Goal: Transaction & Acquisition: Book appointment/travel/reservation

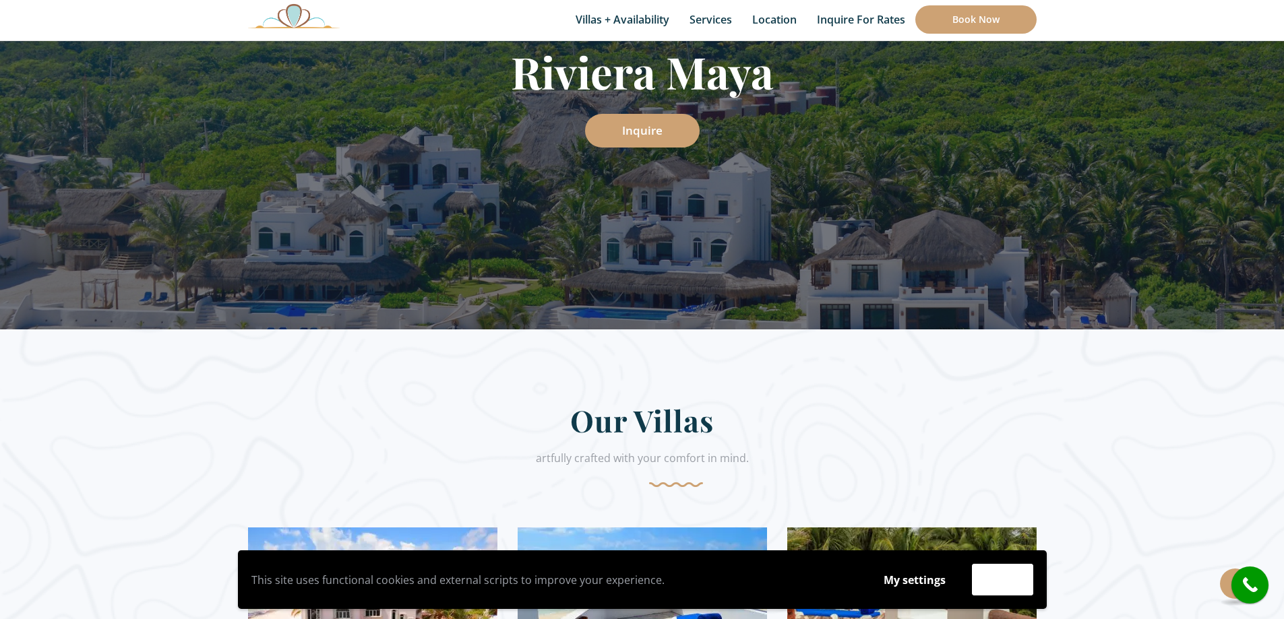
scroll to position [202, 0]
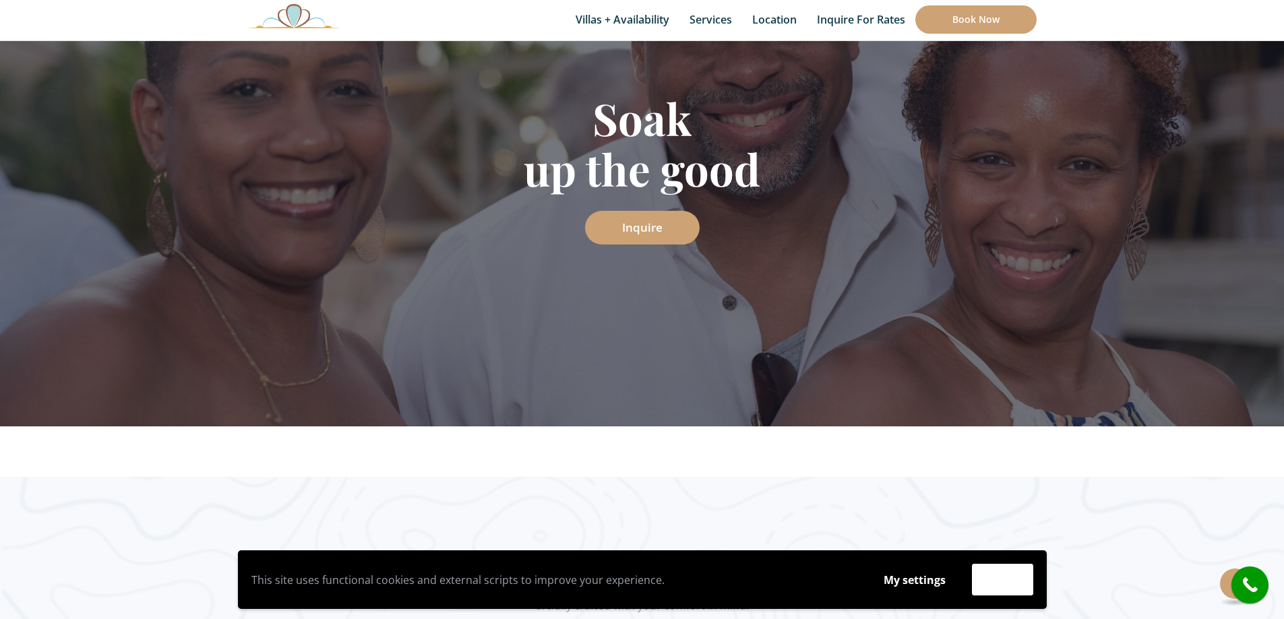
click at [967, 34] on div "Book Now Villas + Availability 6 Bedrooms Casa del Secreto 5 Bedrooms Villa Sar…" at bounding box center [642, 20] width 789 height 40
click at [975, 27] on link "Book Now" at bounding box center [975, 19] width 121 height 28
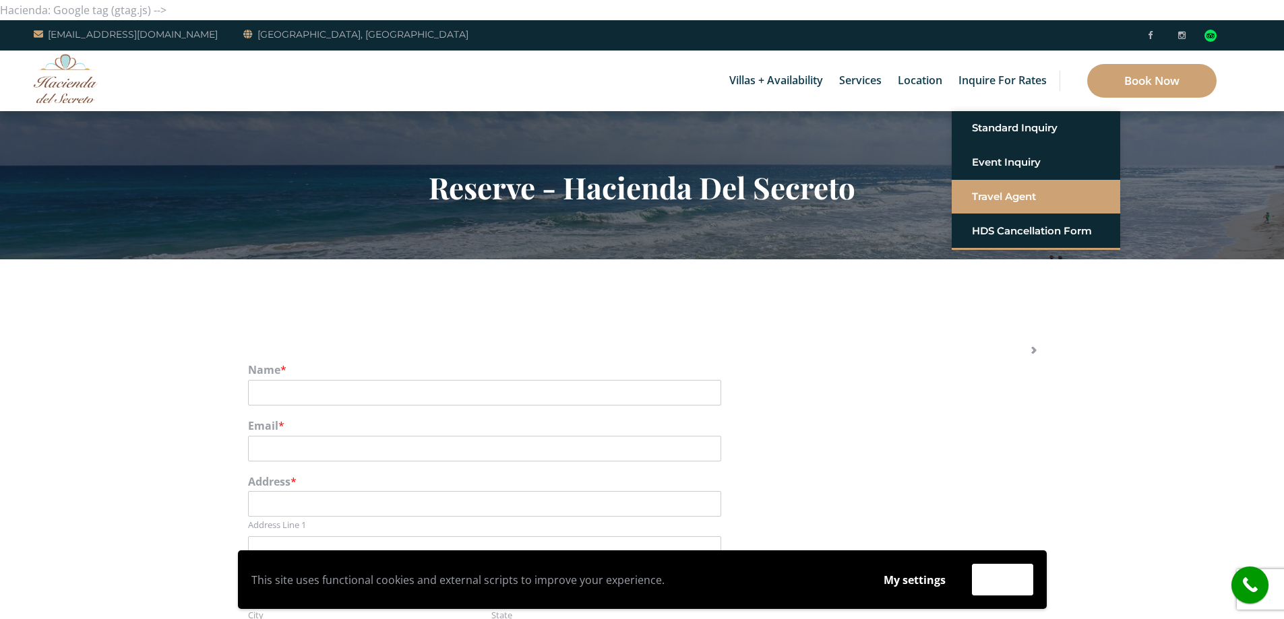
click at [1032, 197] on link "Travel Agent" at bounding box center [1036, 197] width 128 height 24
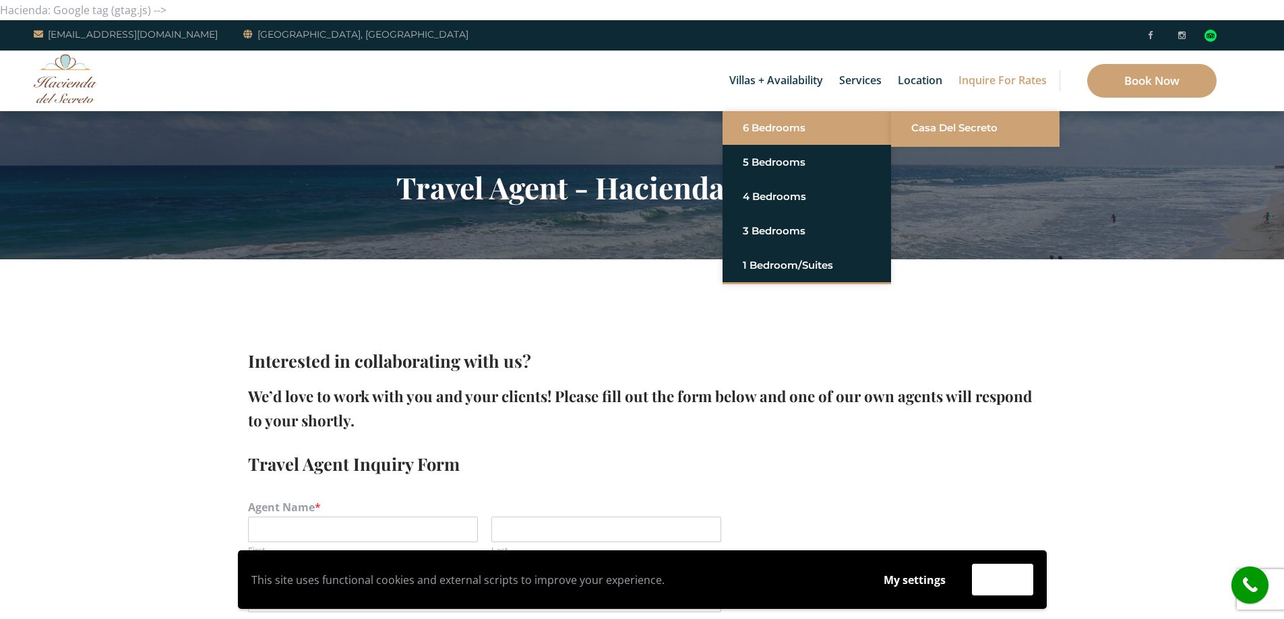
click at [913, 131] on link "Casa del Secreto" at bounding box center [975, 128] width 128 height 24
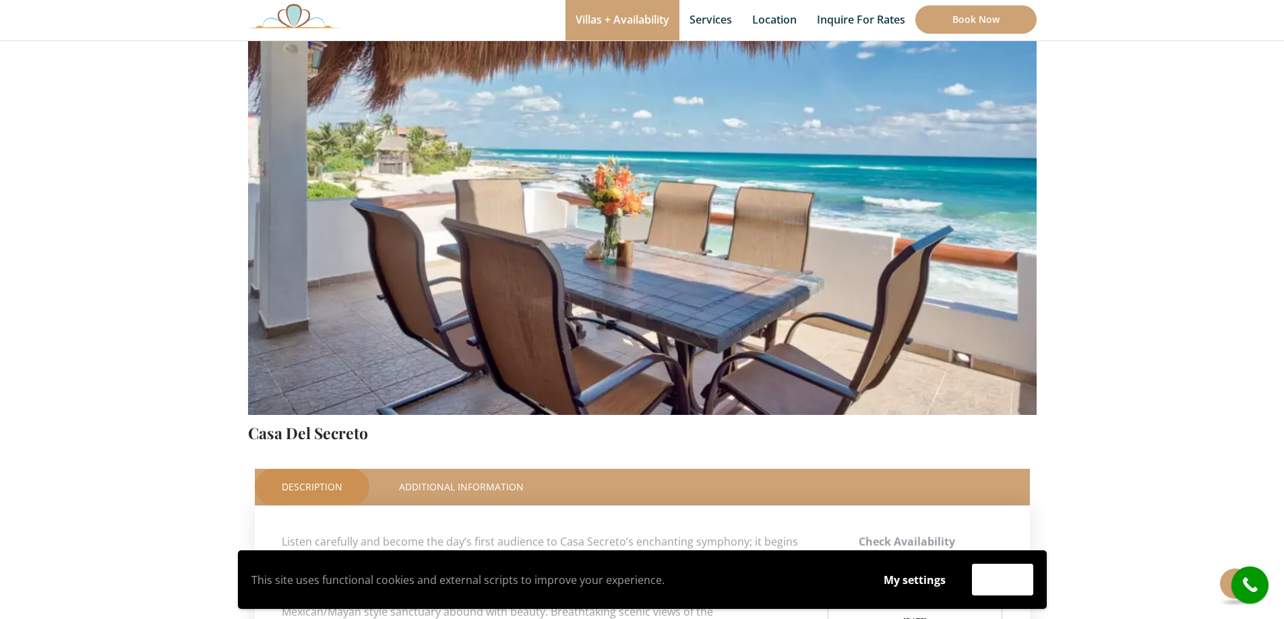
scroll to position [472, 0]
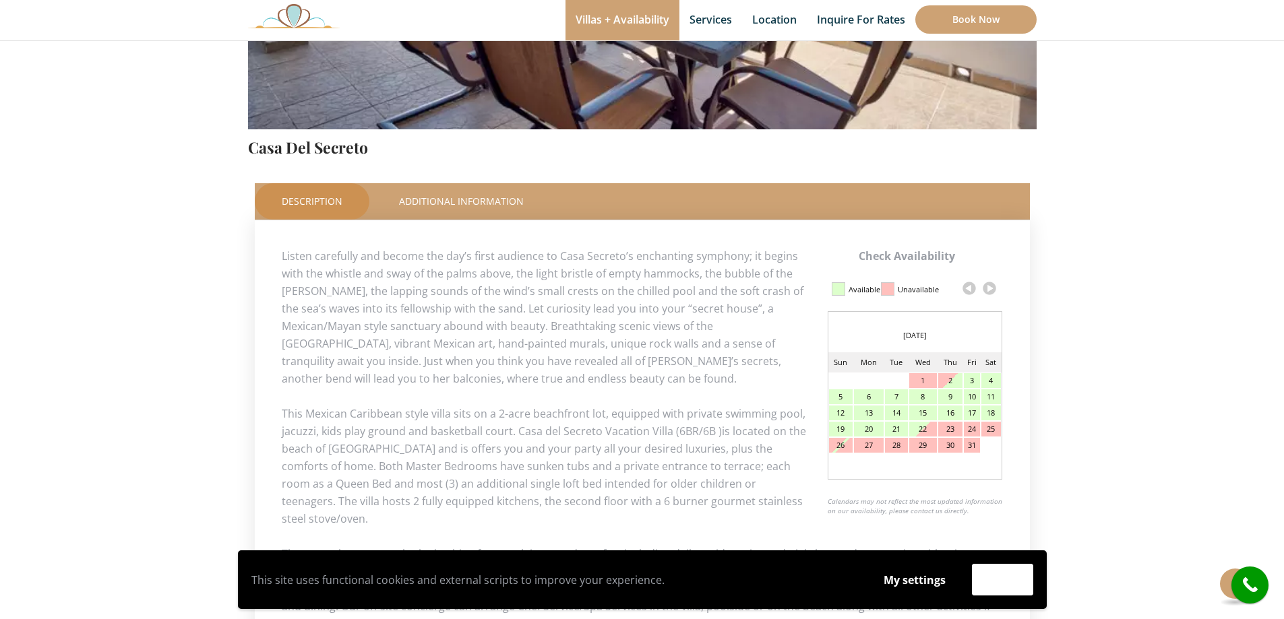
click at [988, 289] on link at bounding box center [989, 288] width 20 height 20
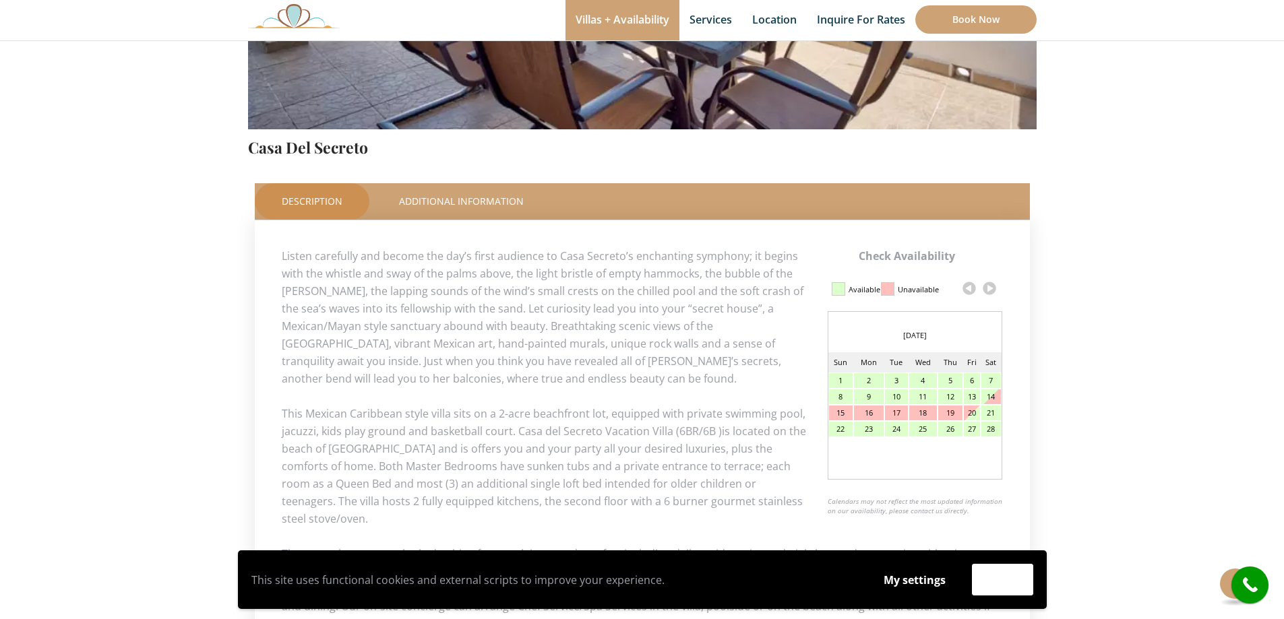
click at [990, 290] on link at bounding box center [989, 288] width 20 height 20
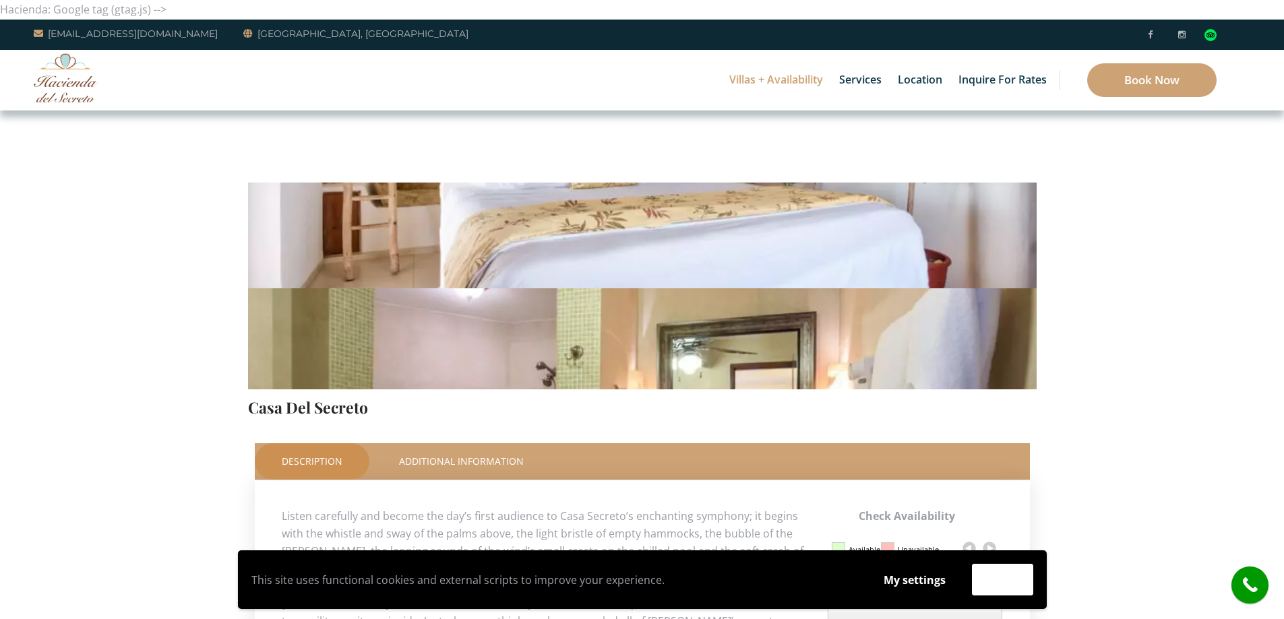
scroll to position [0, 0]
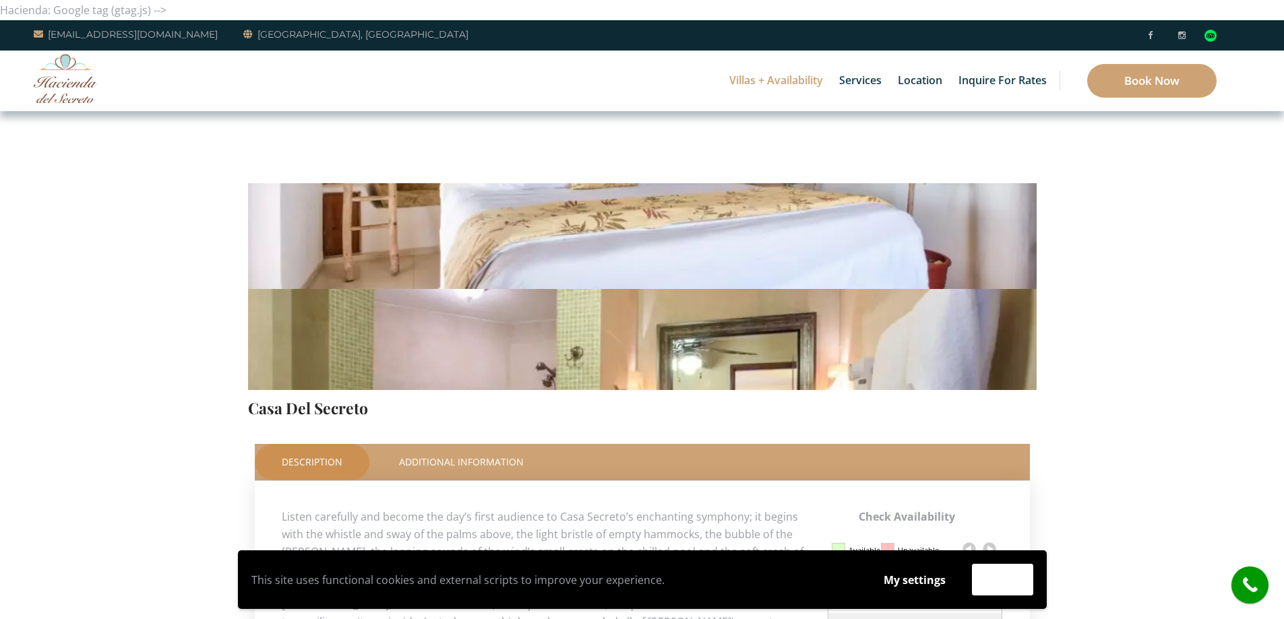
click at [833, 96] on link "Villa Sarita" at bounding box center [818, 92] width 128 height 24
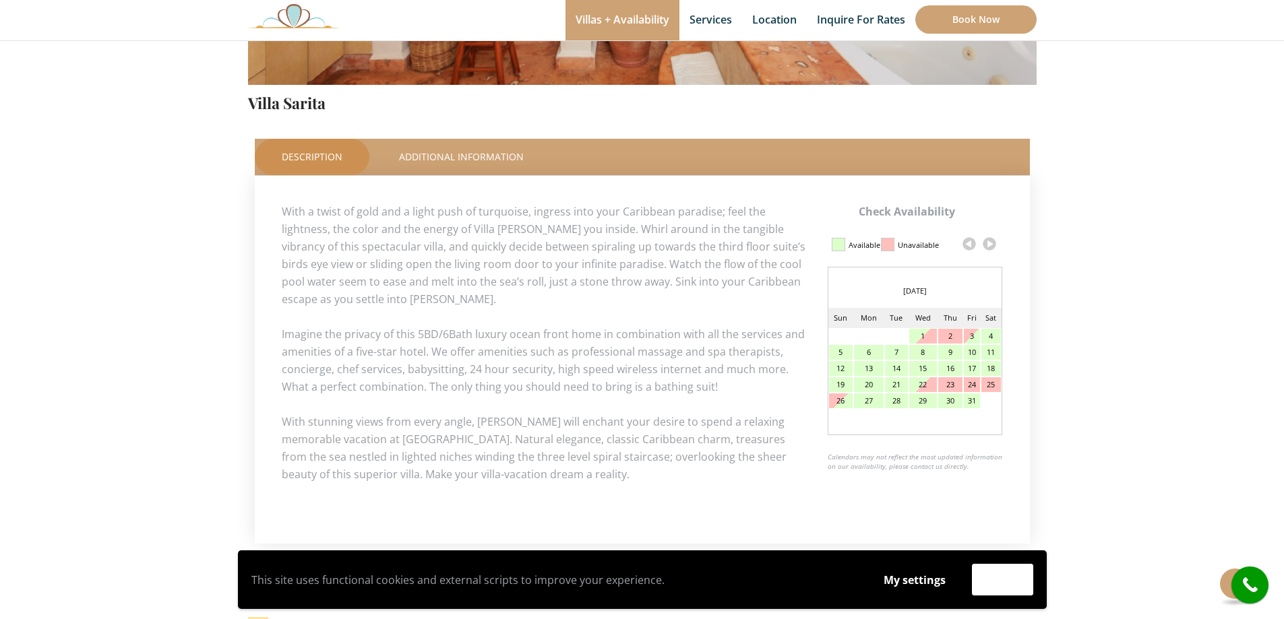
scroll to position [539, 0]
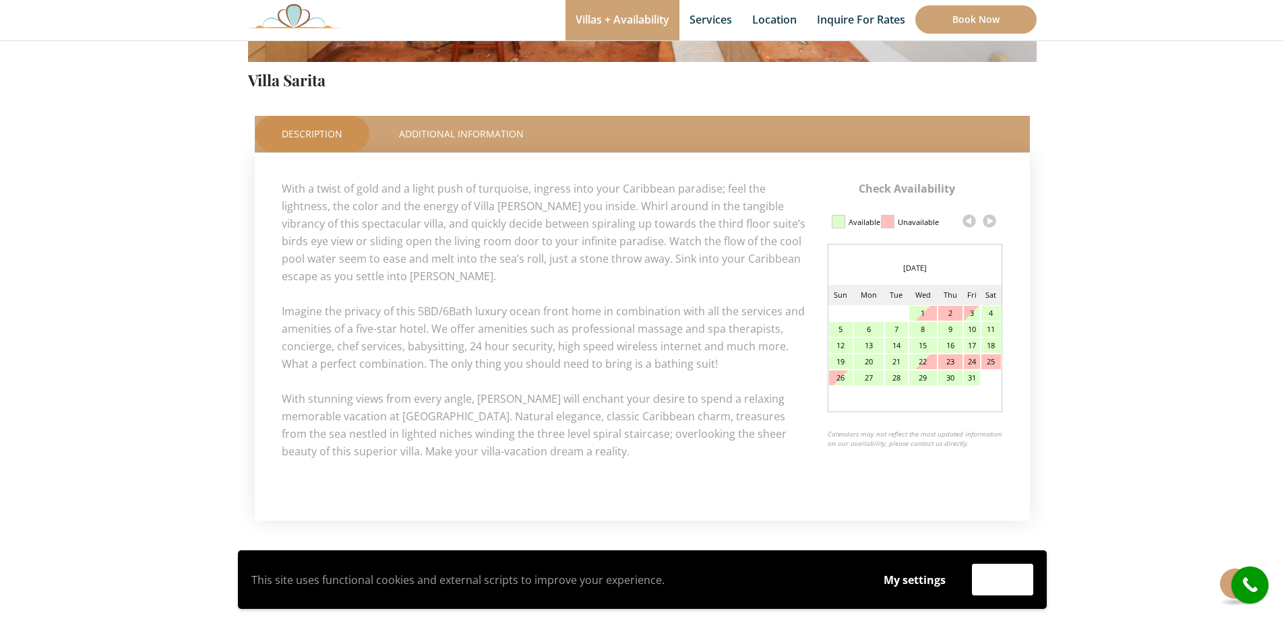
click at [992, 226] on link at bounding box center [989, 221] width 20 height 20
click at [994, 222] on link at bounding box center [989, 221] width 20 height 20
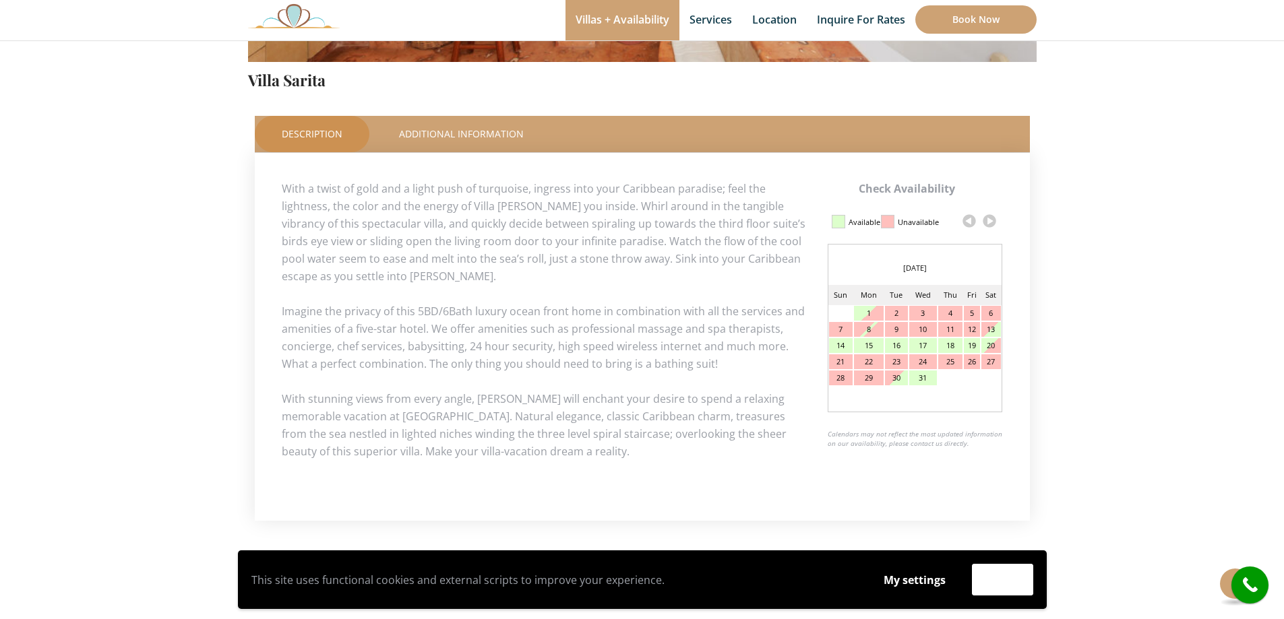
click at [994, 222] on link at bounding box center [989, 221] width 20 height 20
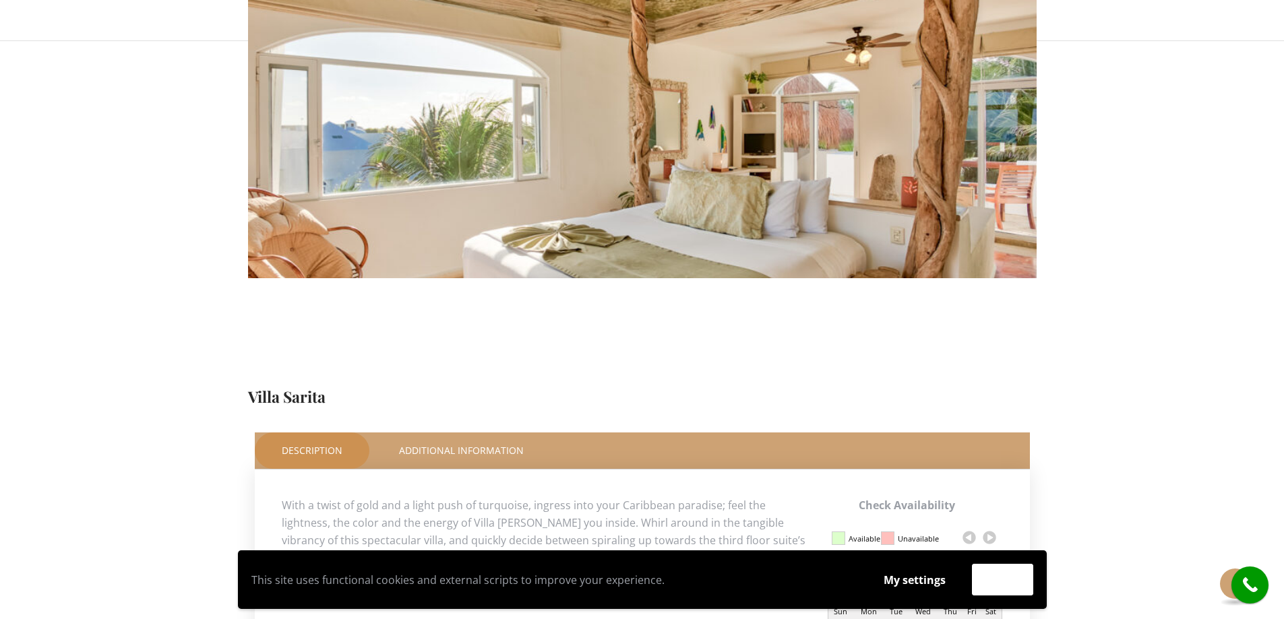
scroll to position [492, 0]
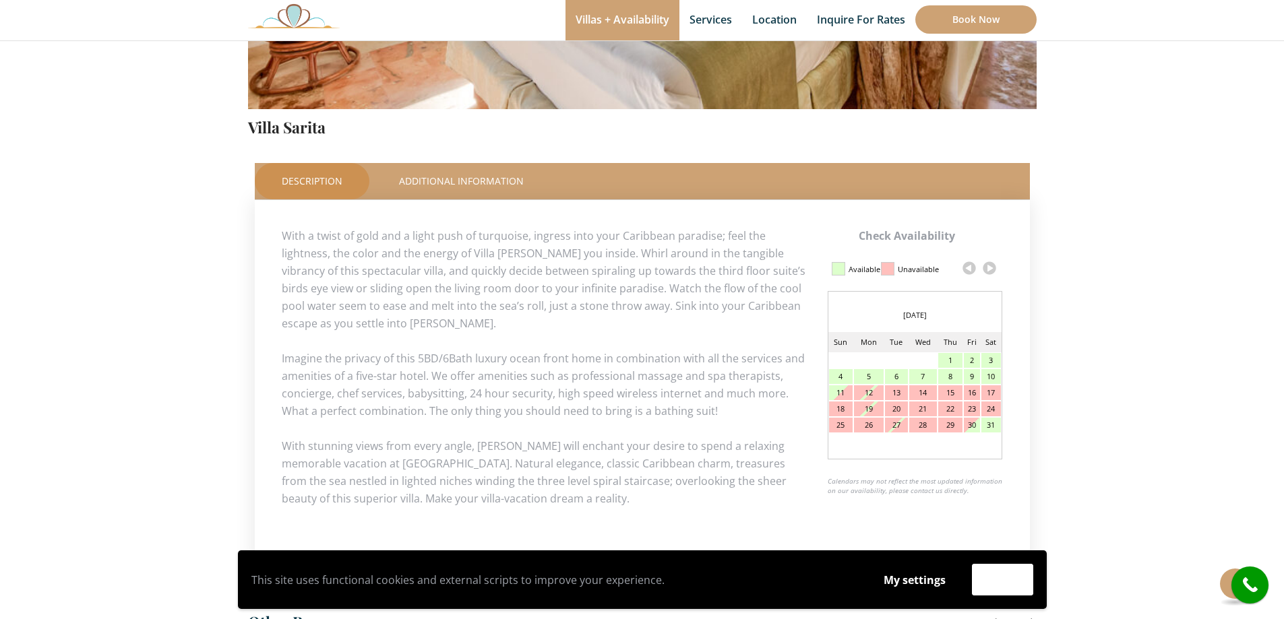
click at [996, 272] on link at bounding box center [989, 268] width 20 height 20
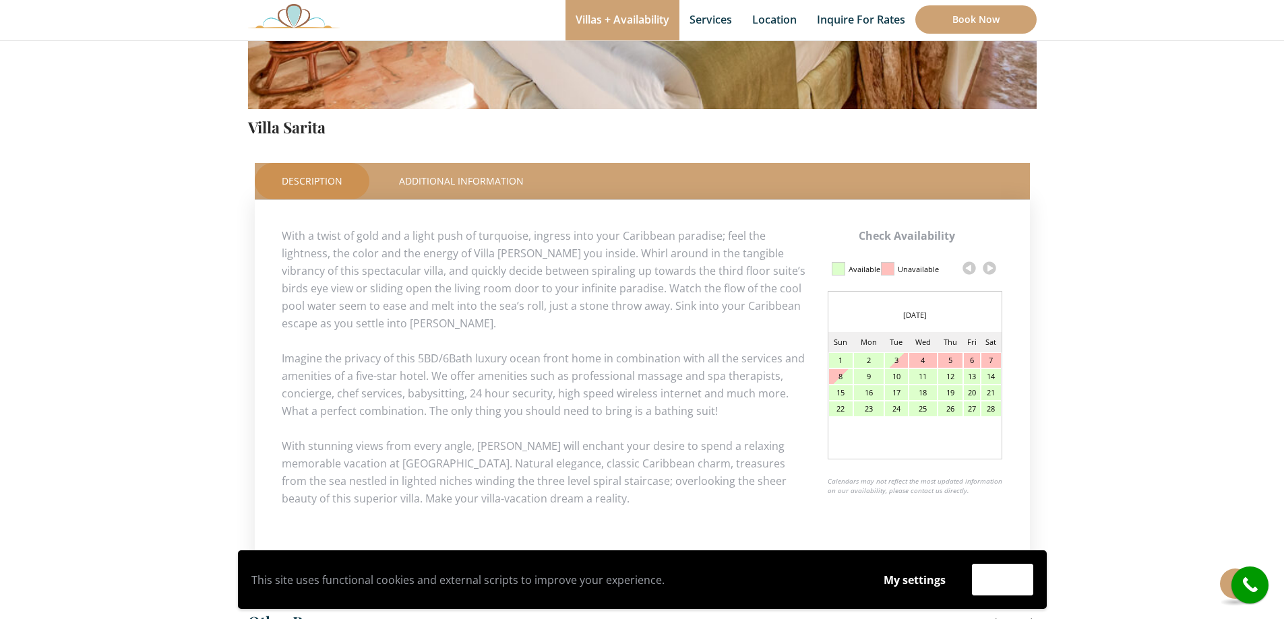
click at [990, 272] on link at bounding box center [989, 268] width 20 height 20
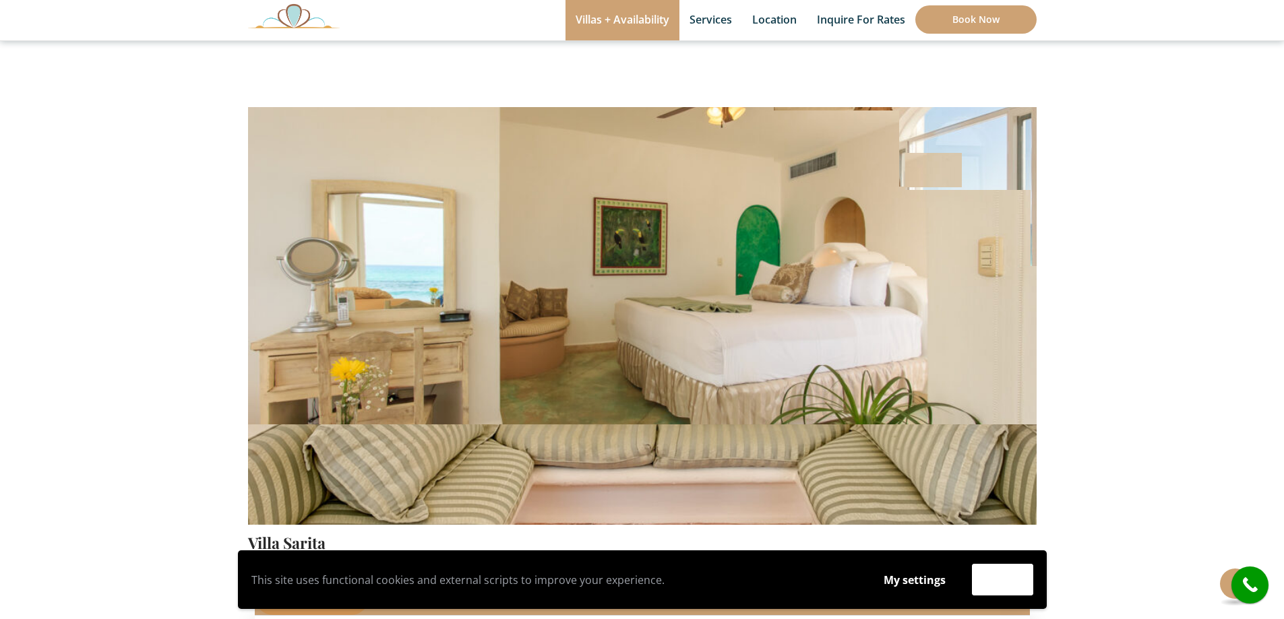
scroll to position [0, 0]
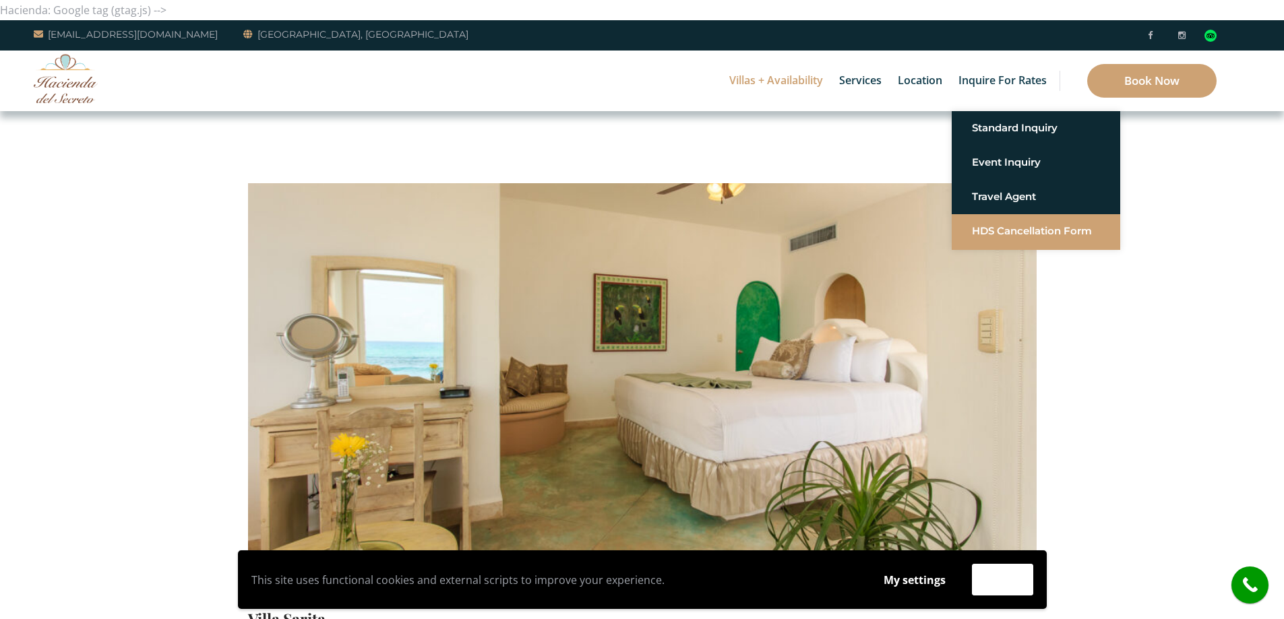
click at [1082, 220] on link "HDS Cancellation Form" at bounding box center [1036, 231] width 128 height 24
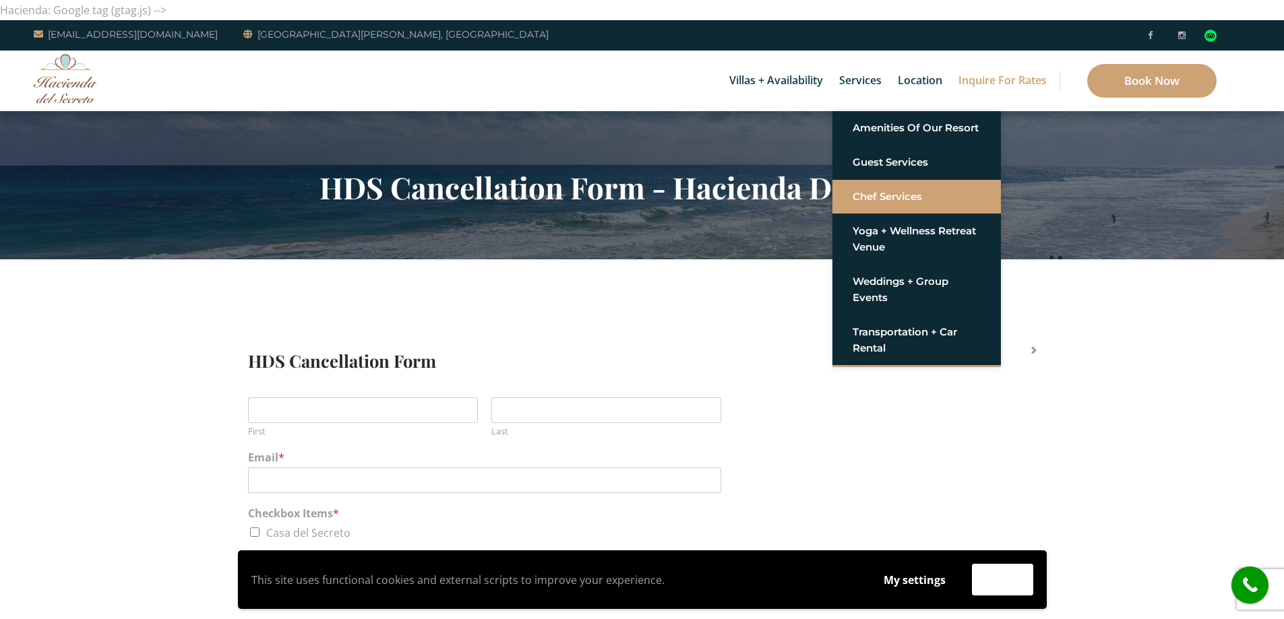
click at [894, 190] on link "Chef Services" at bounding box center [917, 197] width 128 height 24
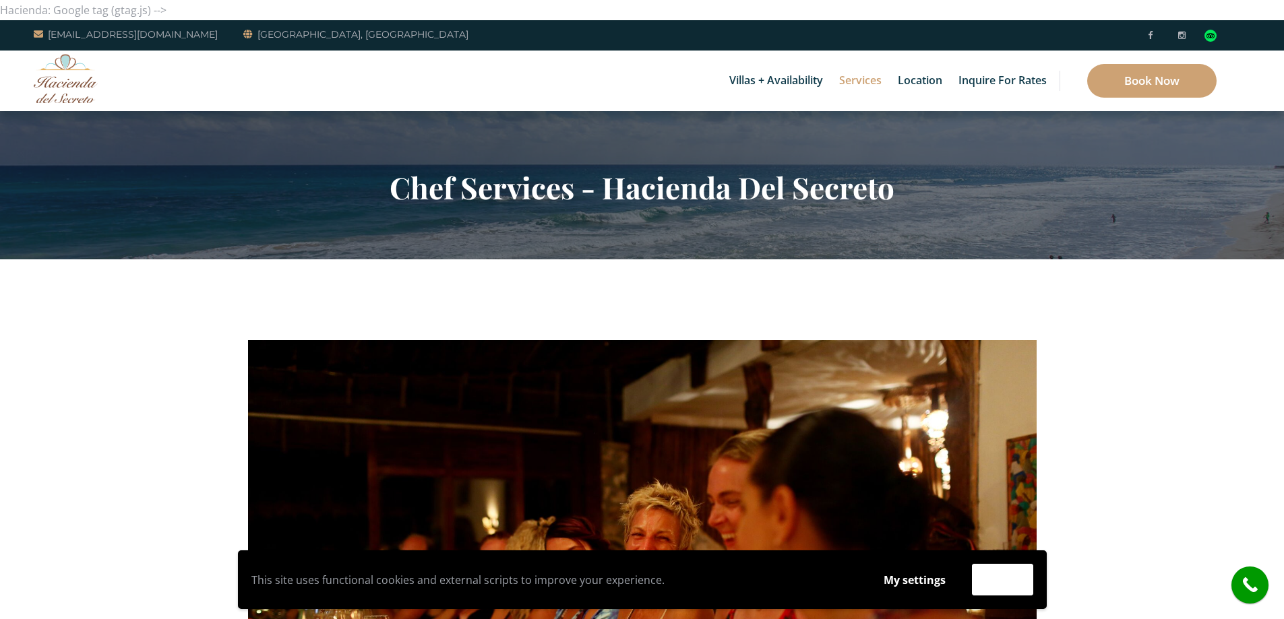
click at [47, 86] on img at bounding box center [66, 78] width 64 height 49
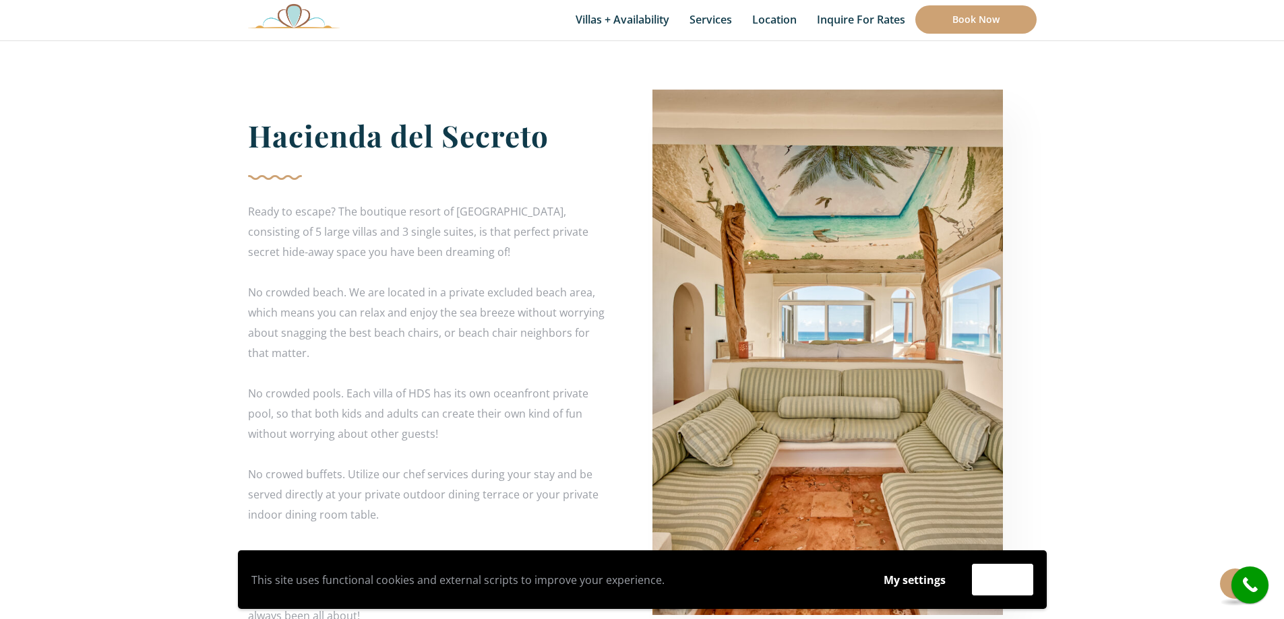
scroll to position [2427, 0]
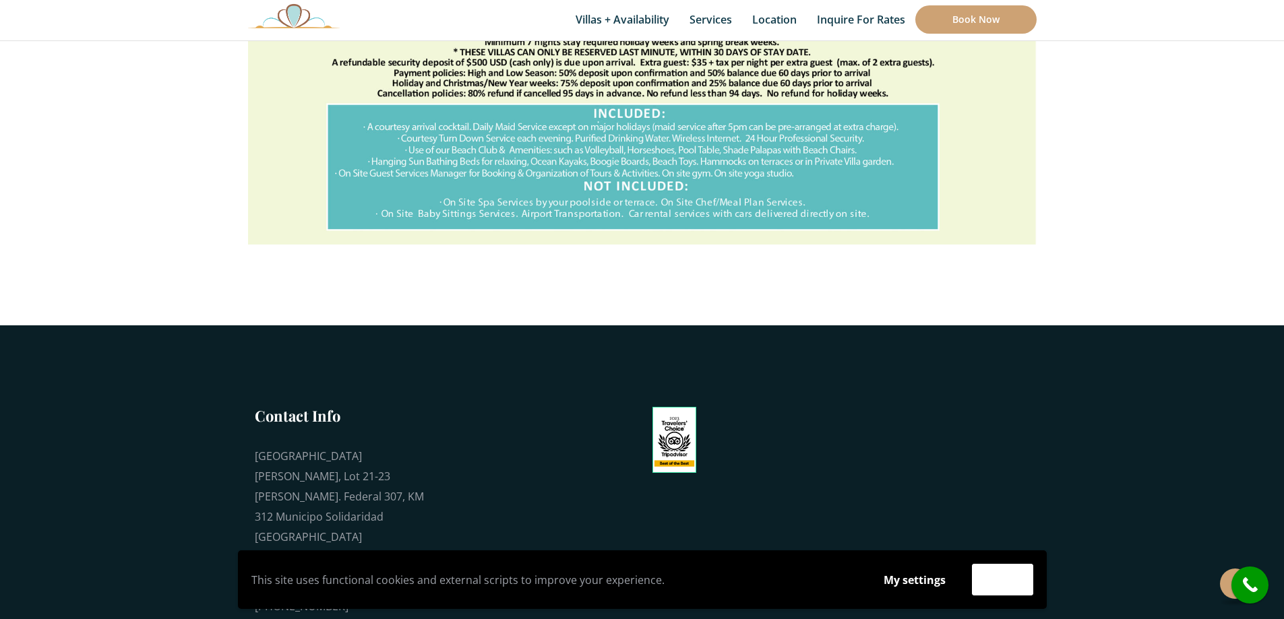
scroll to position [2281, 0]
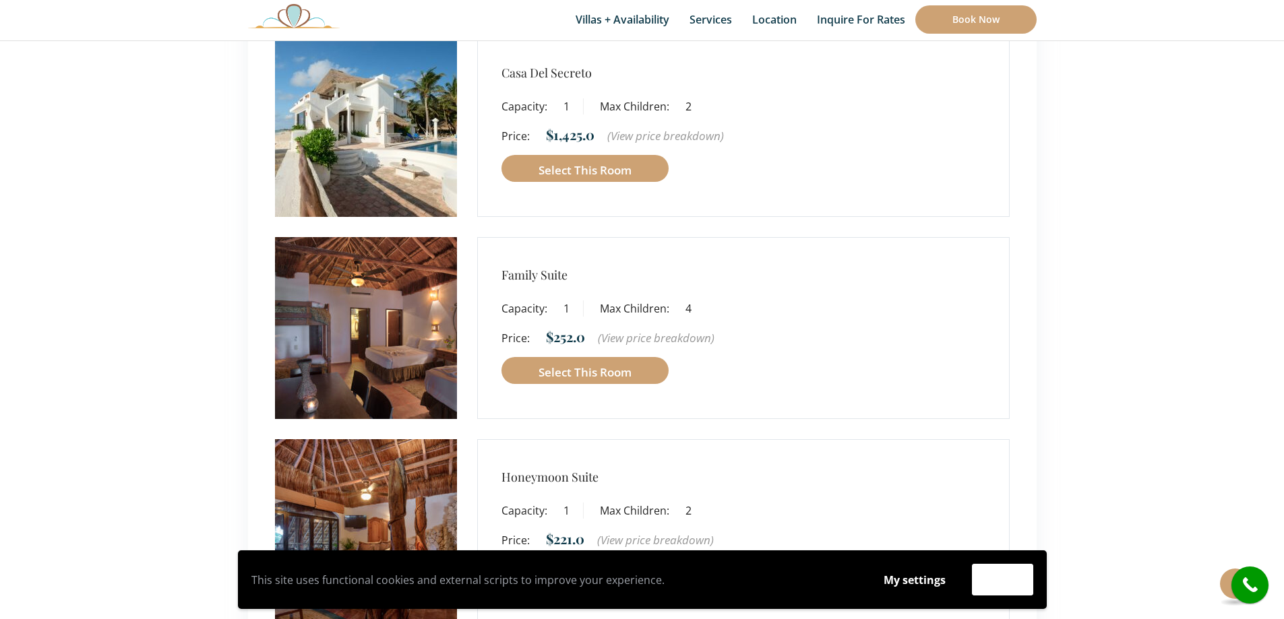
scroll to position [202, 0]
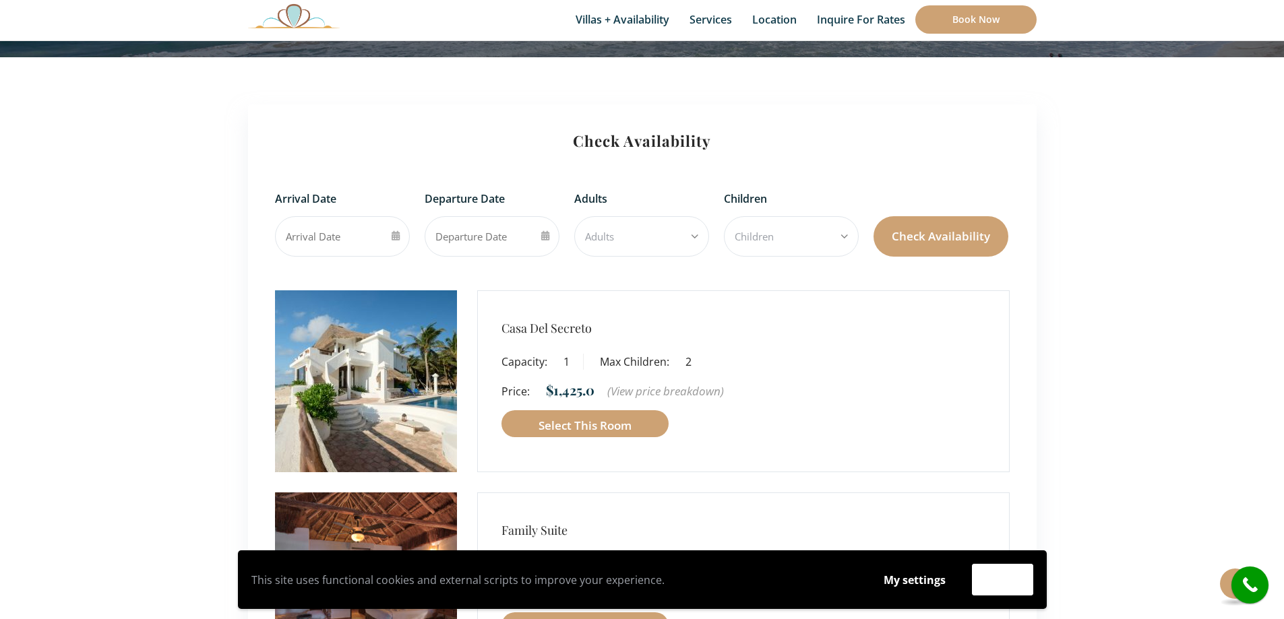
click at [342, 237] on input "text" at bounding box center [342, 236] width 135 height 40
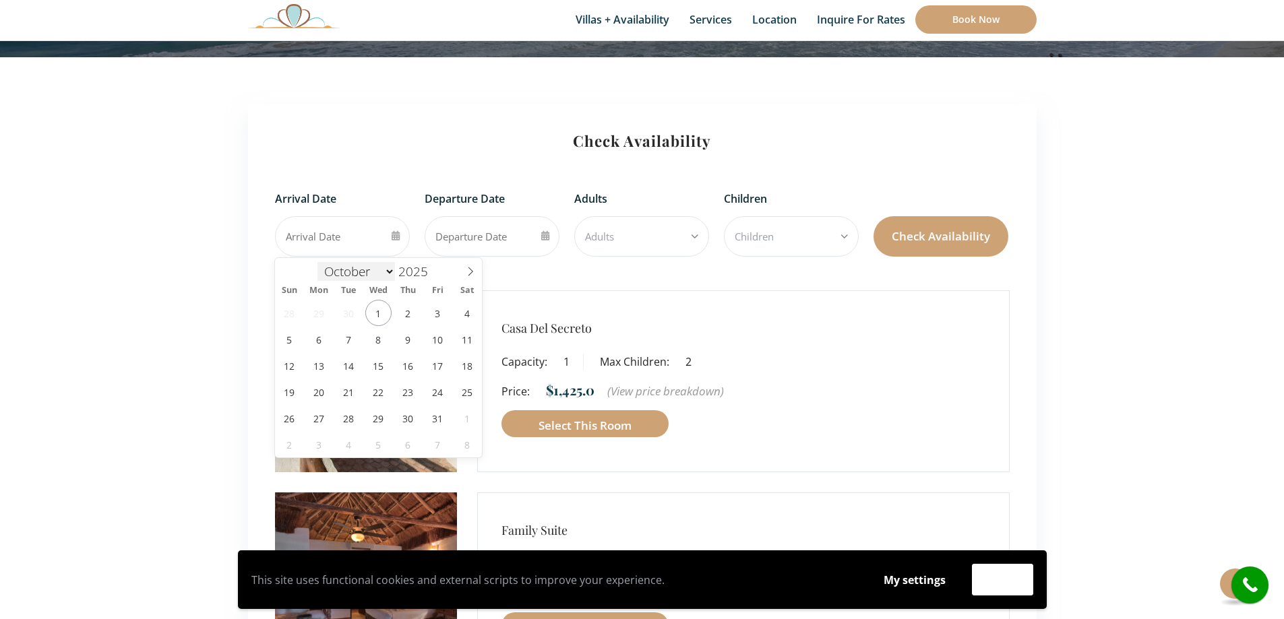
click at [392, 270] on select "October November December" at bounding box center [356, 271] width 78 height 19
click at [431, 269] on div "2025" at bounding box center [417, 272] width 44 height 18
click at [433, 269] on span at bounding box center [434, 267] width 9 height 9
click at [432, 278] on span at bounding box center [435, 276] width 9 height 9
click at [435, 266] on span at bounding box center [434, 267] width 9 height 9
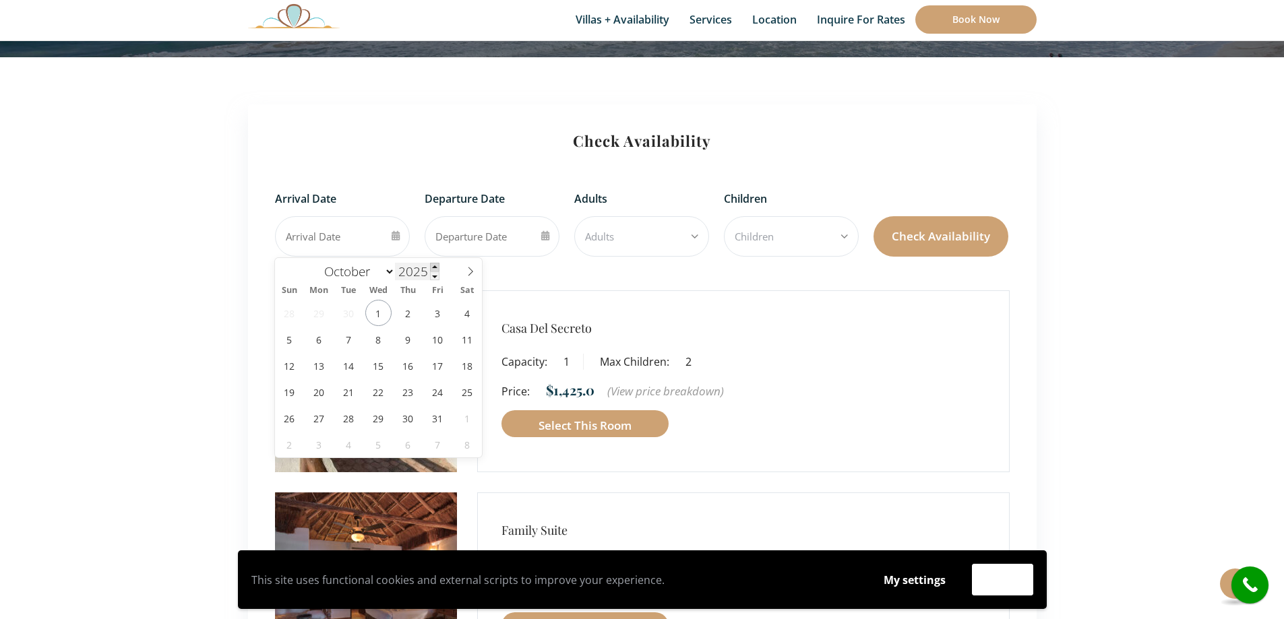
type input "2026"
click at [375, 267] on select "January February March April May June July August September October November De…" at bounding box center [357, 271] width 80 height 19
select select "2"
click at [317, 262] on select "January February March April May June July August September October November De…" at bounding box center [357, 271] width 80 height 19
click at [289, 338] on span "8" at bounding box center [289, 339] width 26 height 26
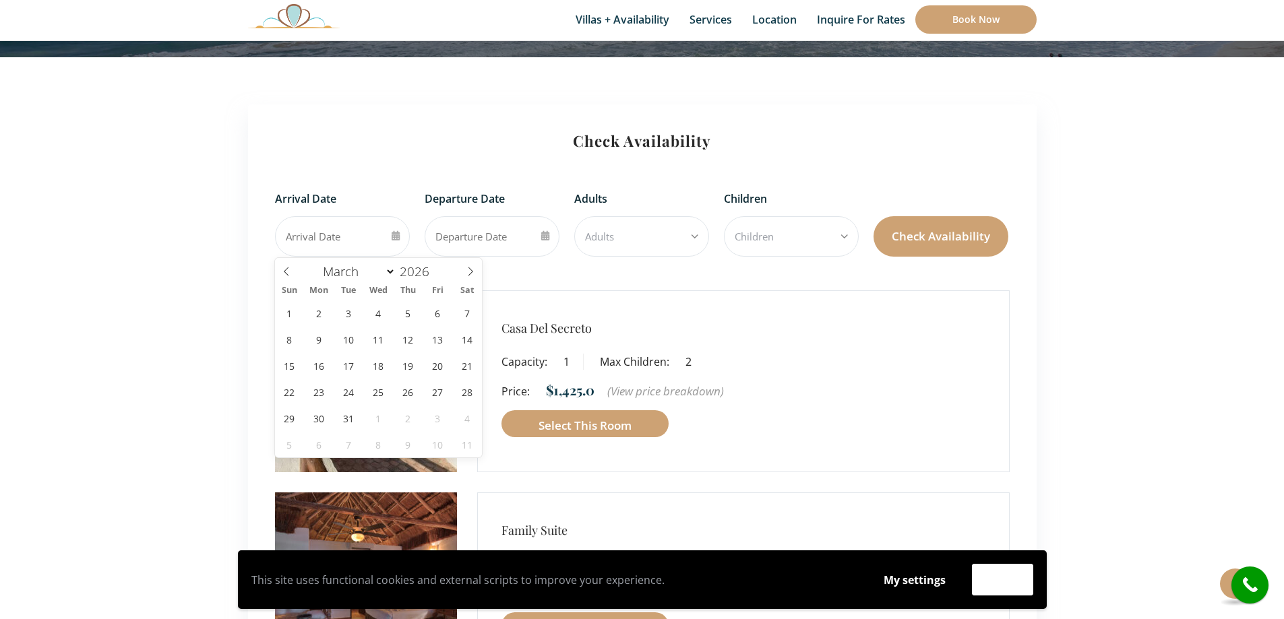
type input "2026/03/08"
type input "2026"
select select "2"
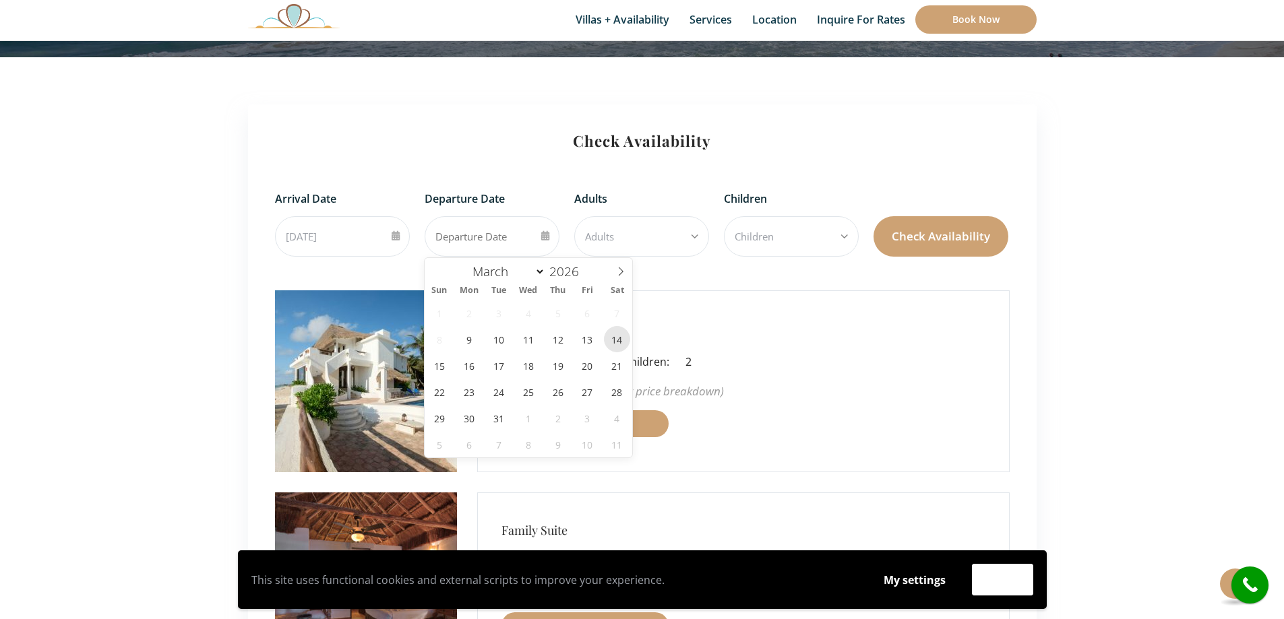
click at [618, 340] on span "14" at bounding box center [617, 339] width 26 height 26
type input "2026/03/14"
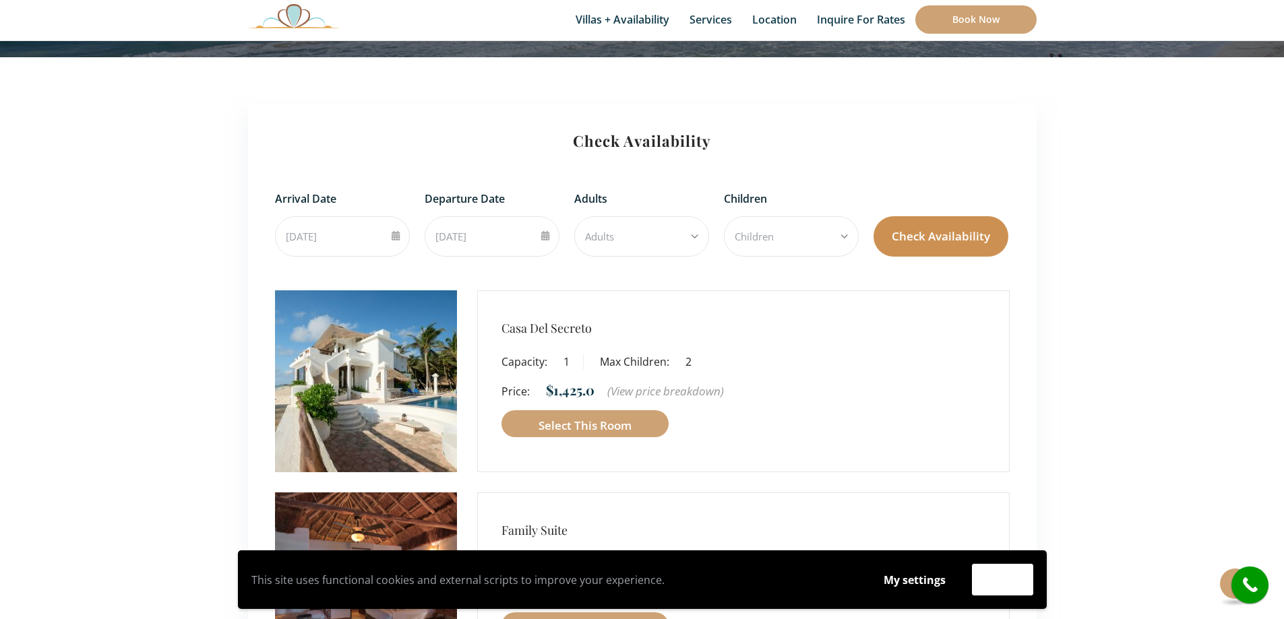
click at [948, 249] on button "Check Availability" at bounding box center [941, 236] width 135 height 40
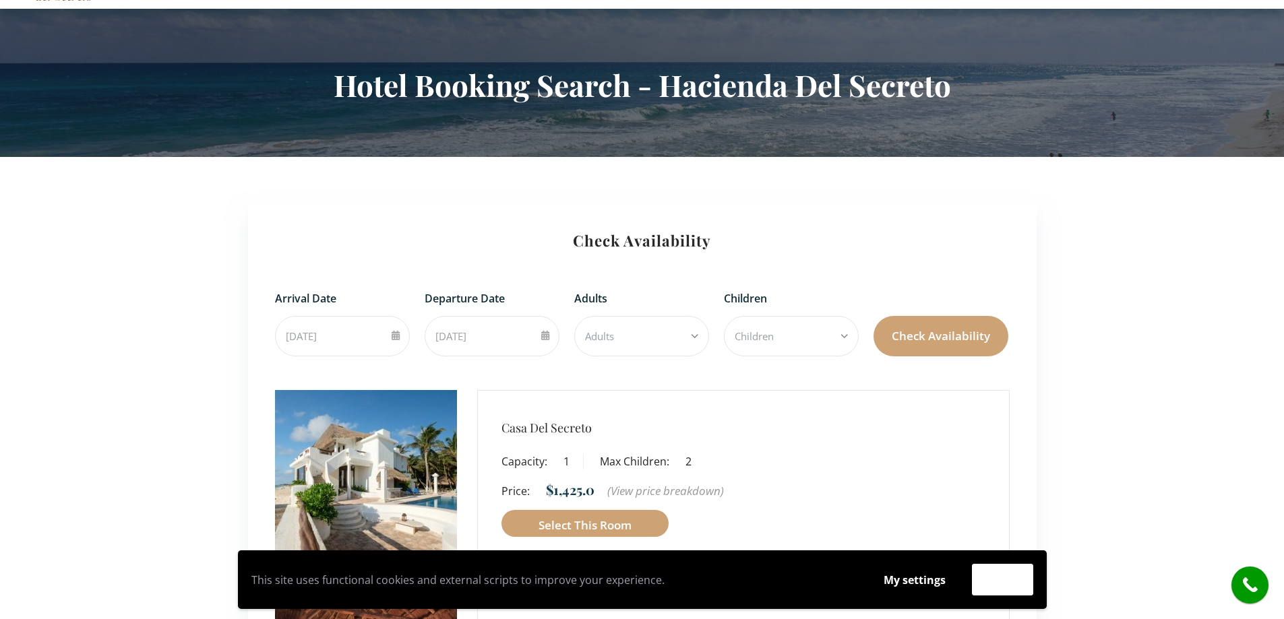
scroll to position [220, 0]
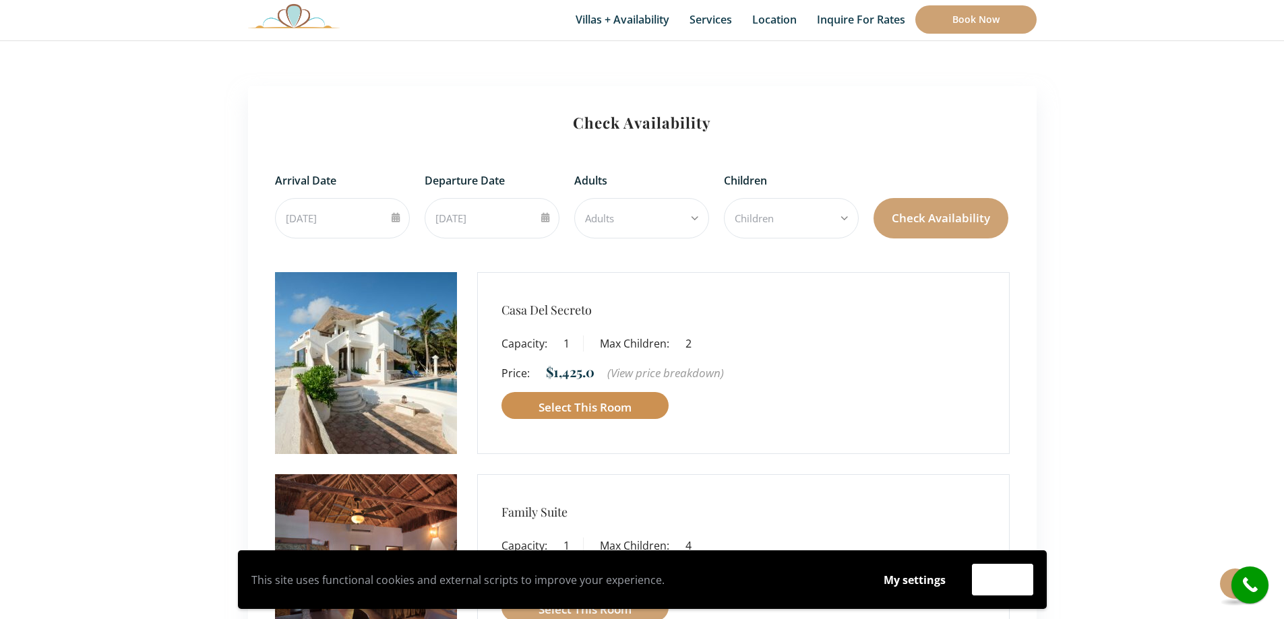
click at [619, 408] on button "Select this room" at bounding box center [585, 405] width 167 height 27
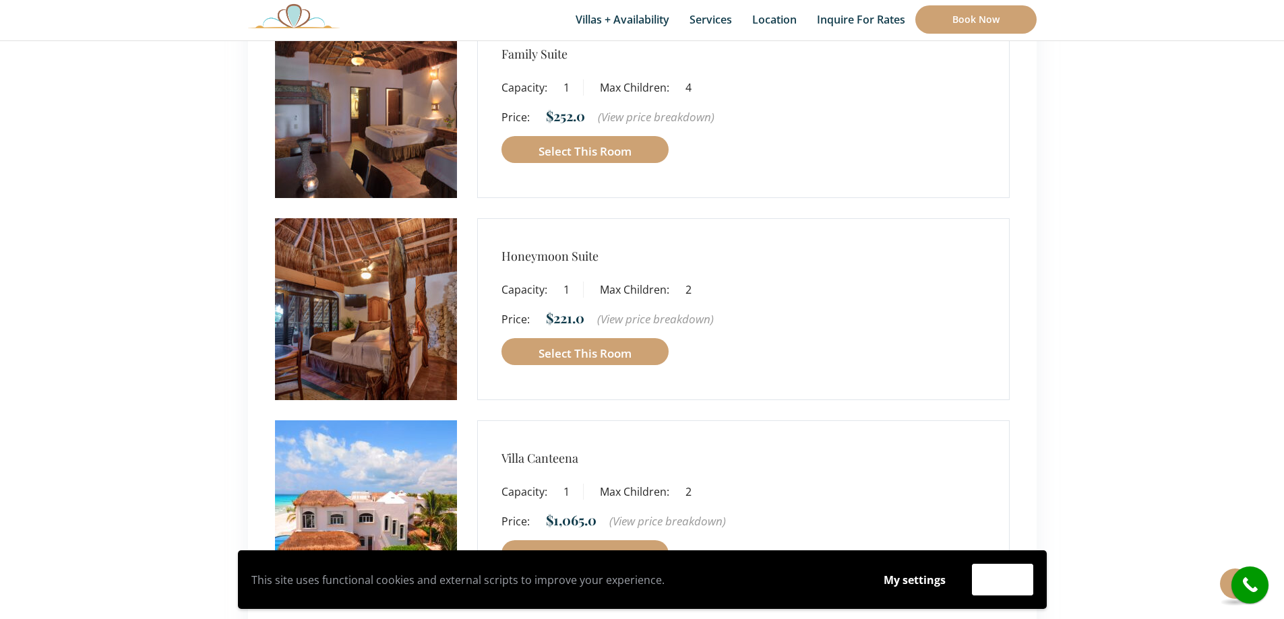
scroll to position [86, 0]
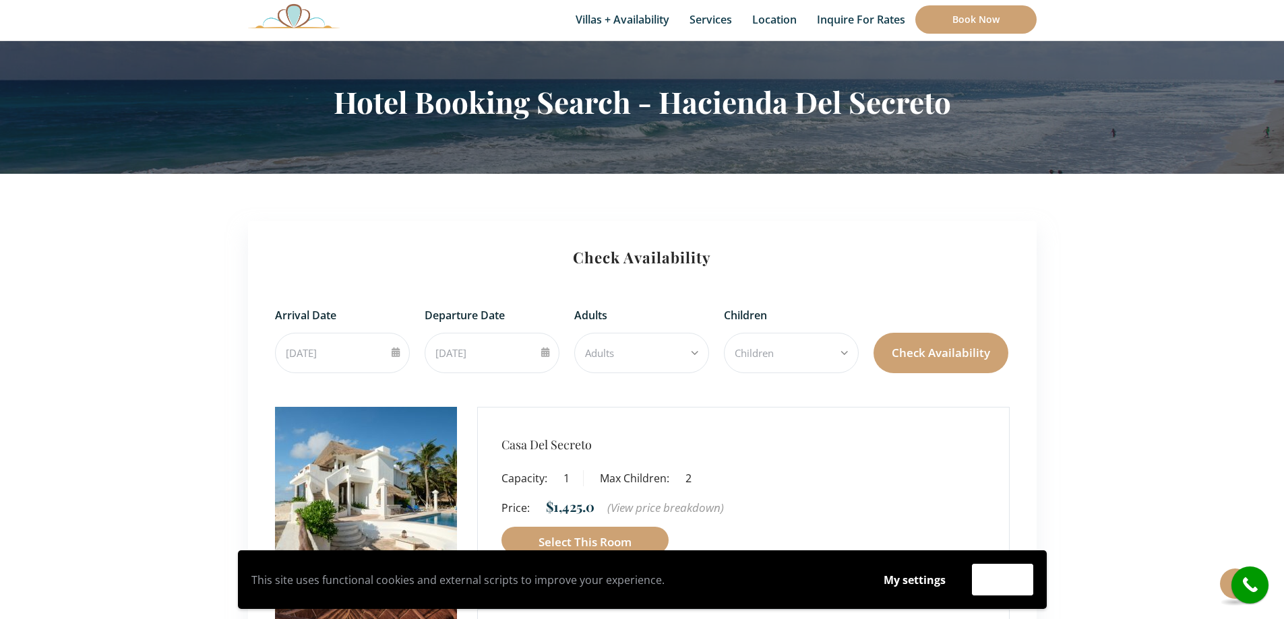
click at [400, 355] on input "[DATE]" at bounding box center [342, 353] width 135 height 40
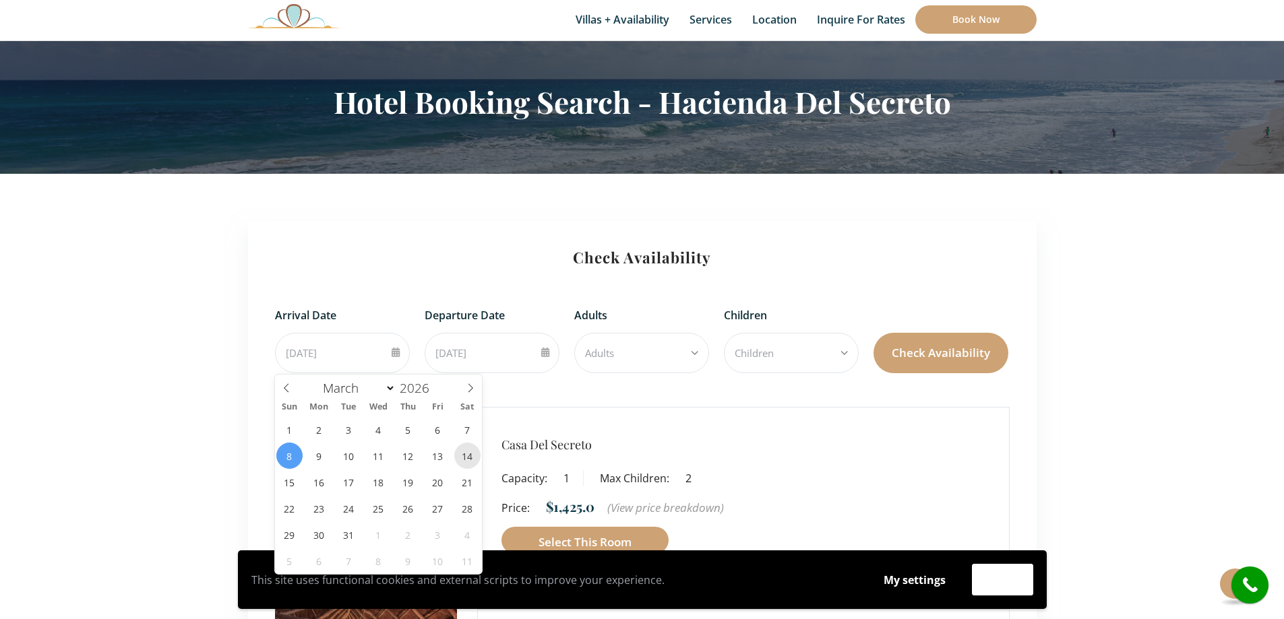
click at [464, 454] on span "14" at bounding box center [467, 456] width 26 height 26
type input "[DATE]"
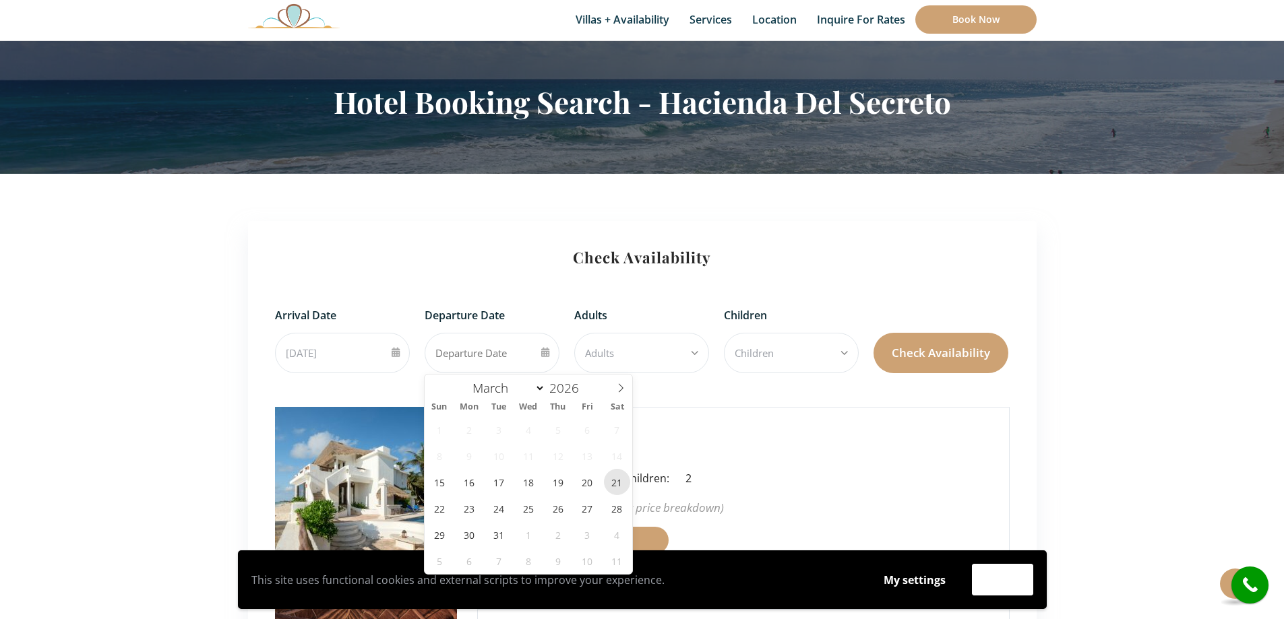
click at [615, 484] on span "21" at bounding box center [617, 482] width 26 height 26
type input "[DATE]"
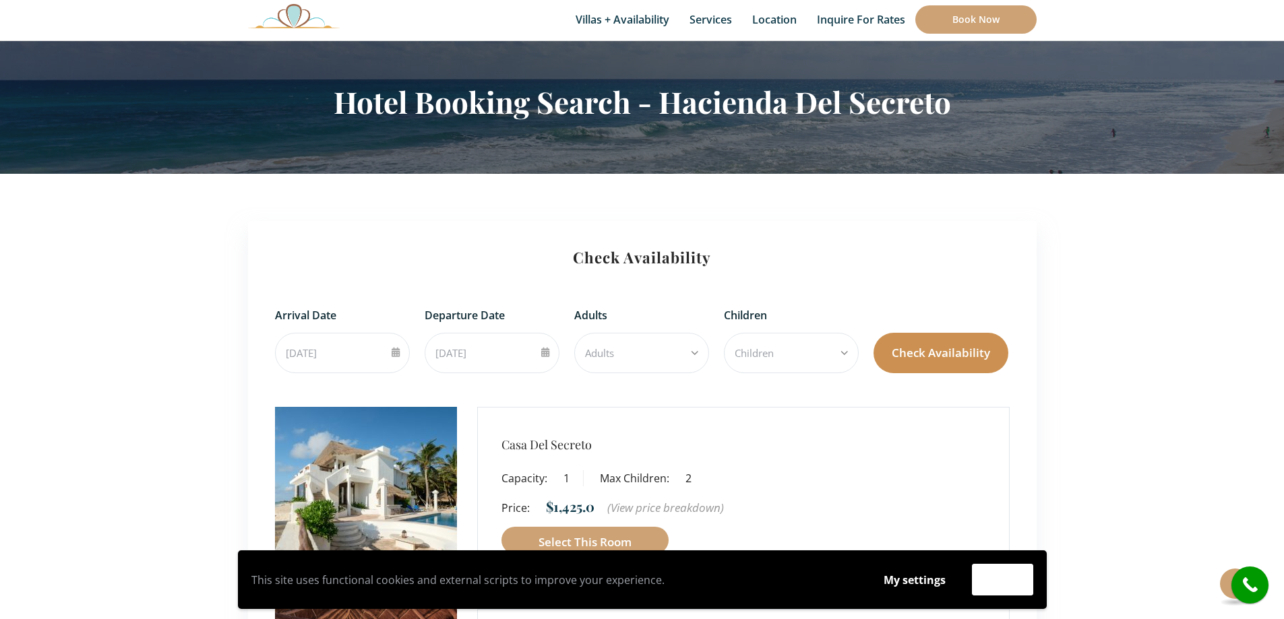
click at [916, 357] on button "Check Availability" at bounding box center [941, 353] width 135 height 40
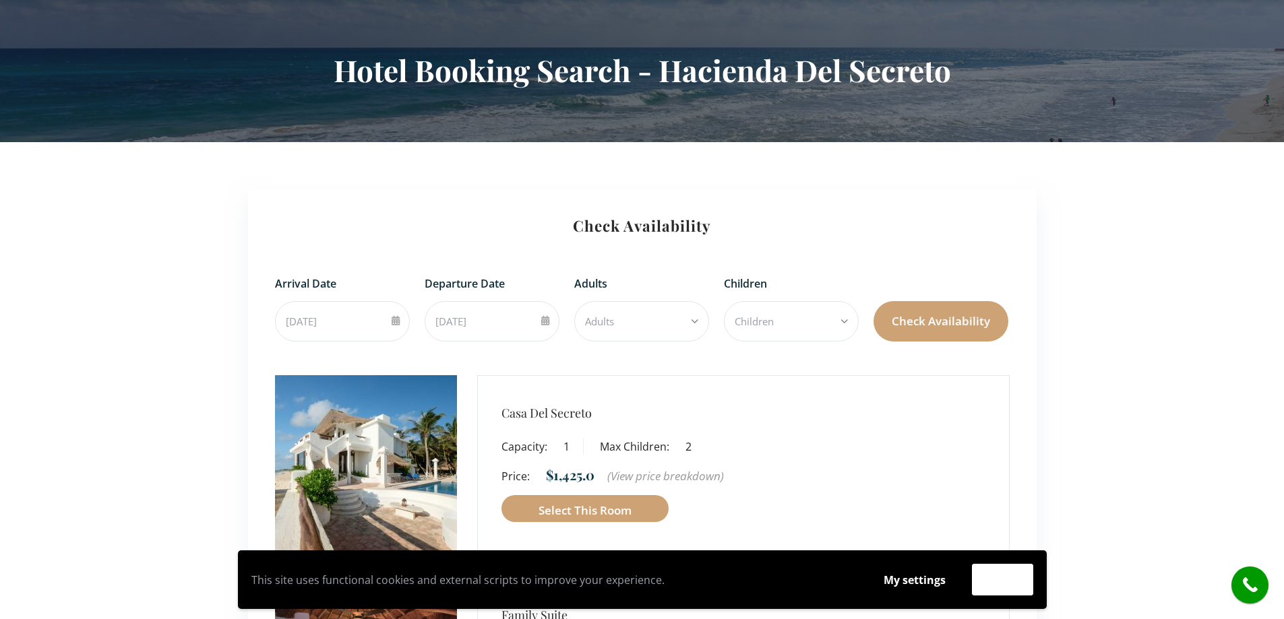
scroll to position [202, 0]
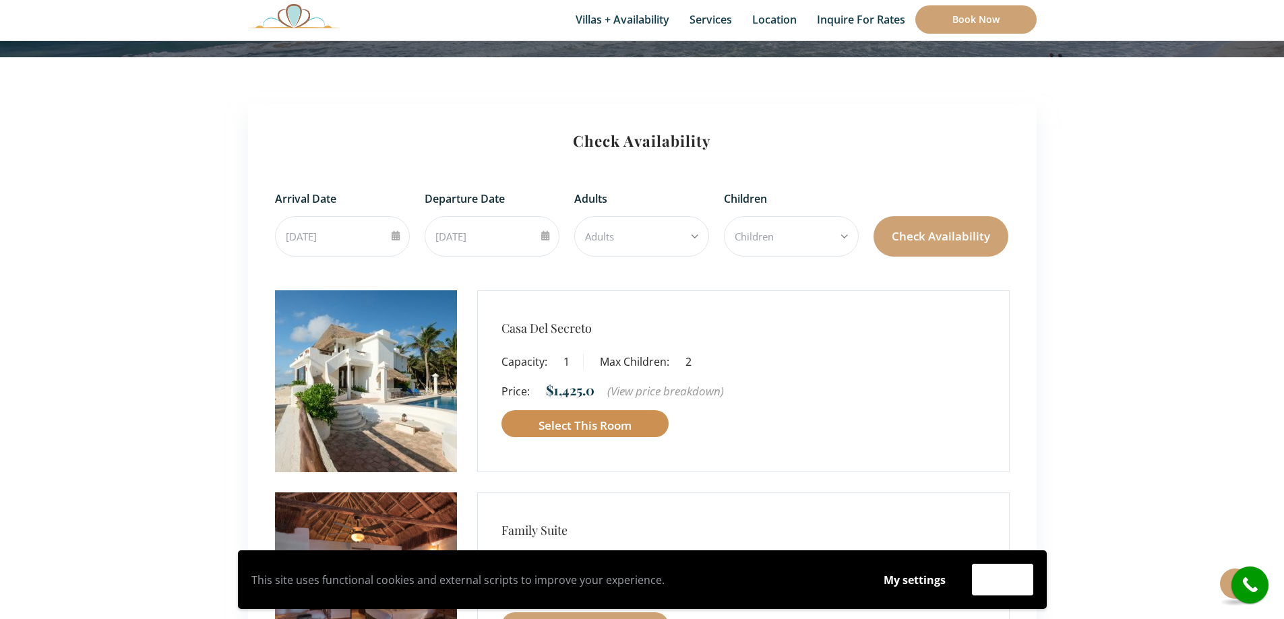
click at [594, 429] on button "Select this room" at bounding box center [585, 424] width 167 height 27
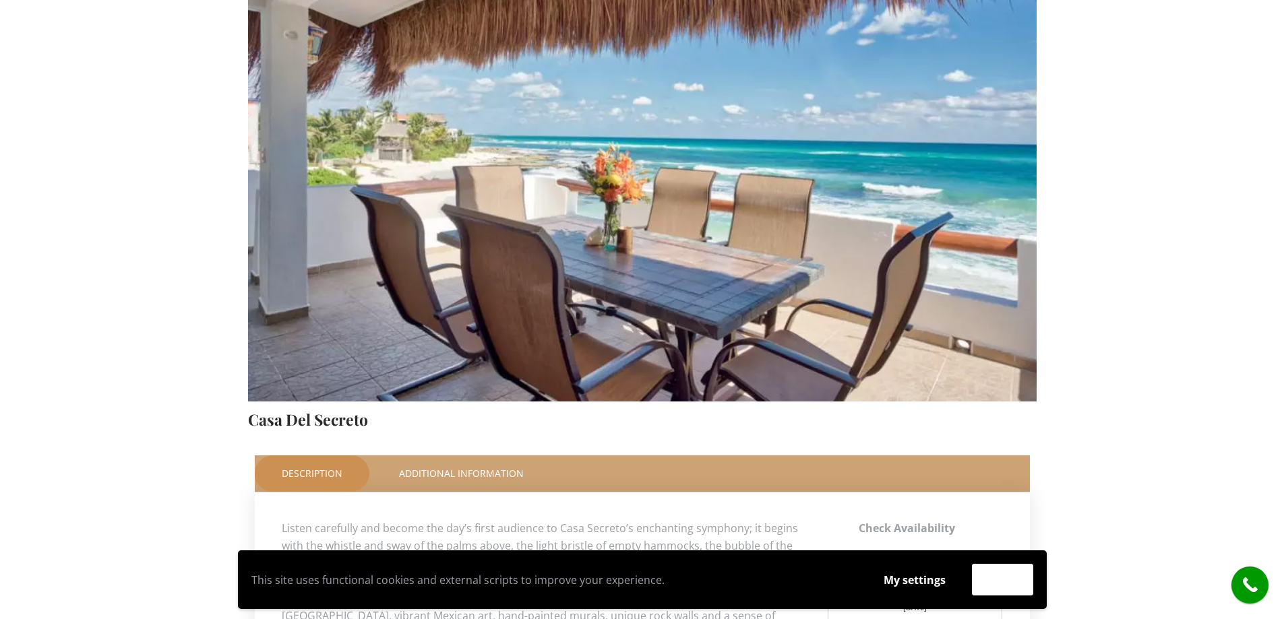
scroll to position [539, 0]
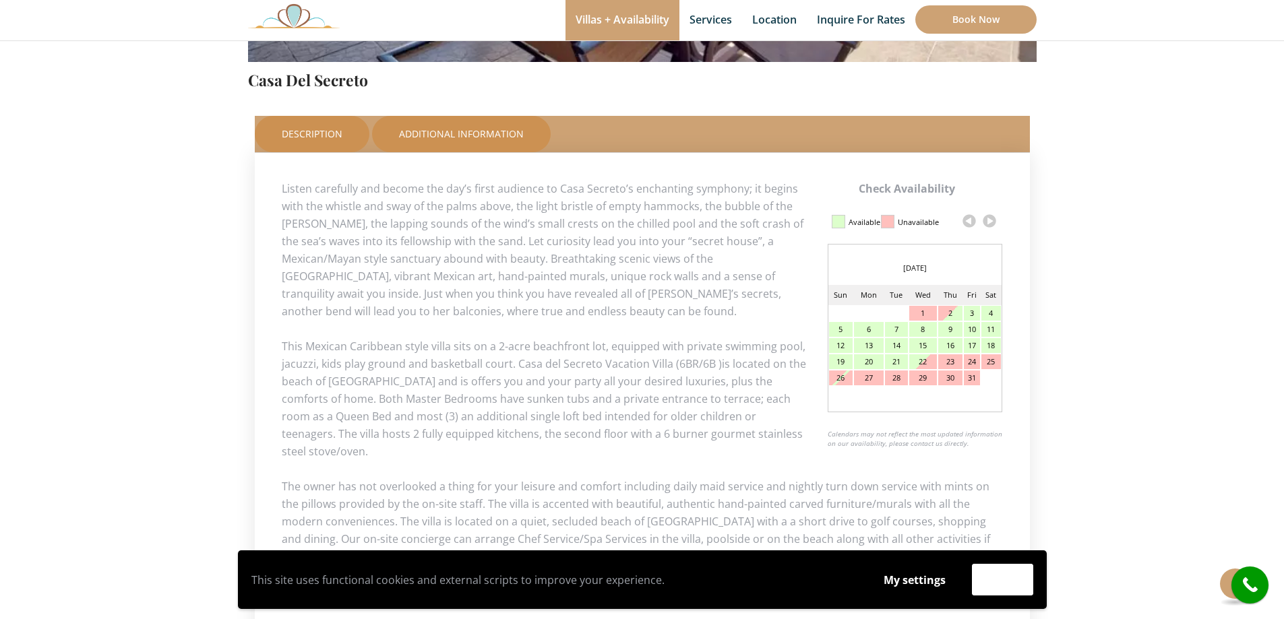
click at [450, 127] on link "Additional Information" at bounding box center [461, 134] width 179 height 36
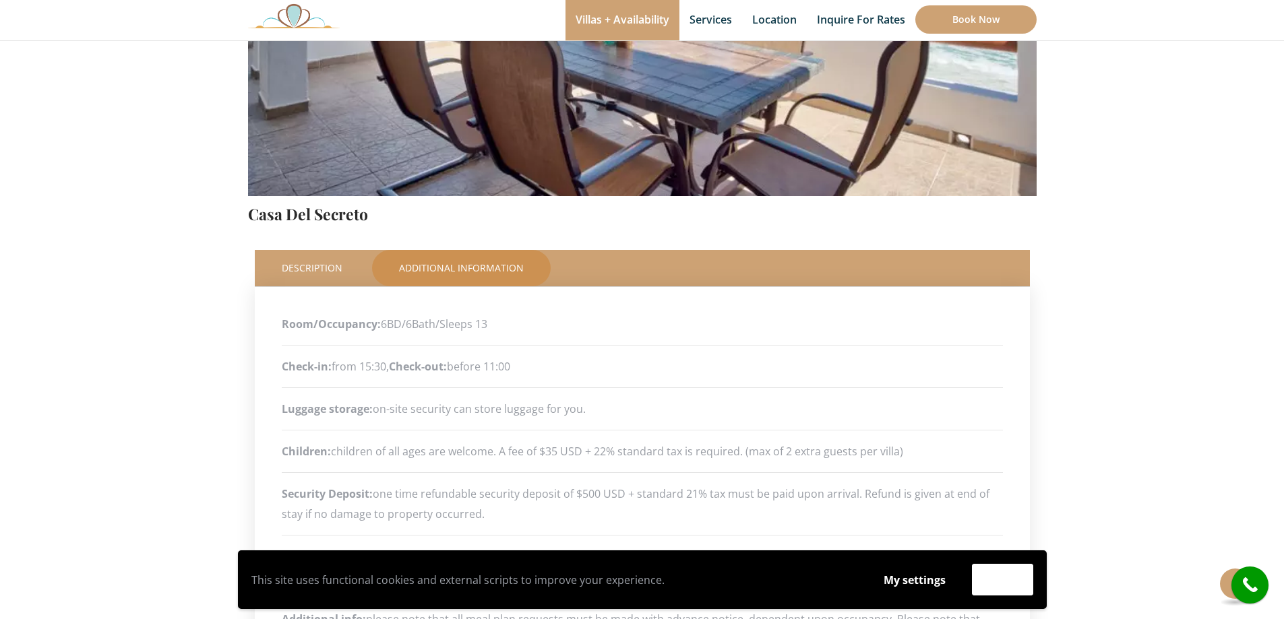
scroll to position [404, 0]
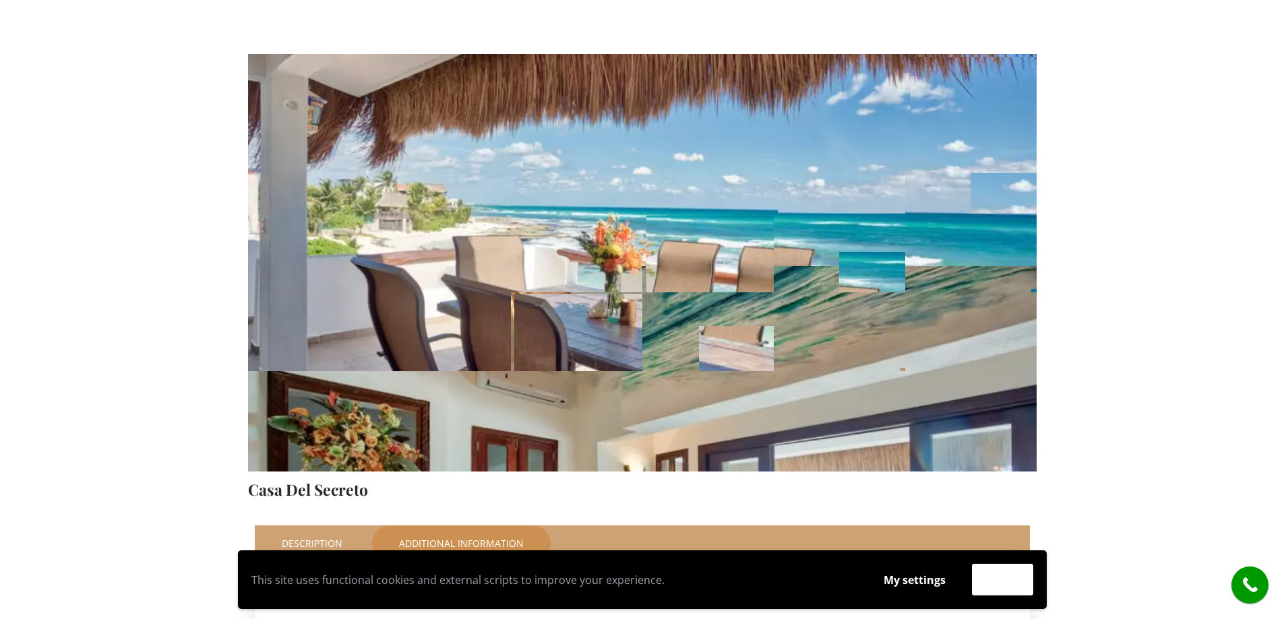
scroll to position [0, 0]
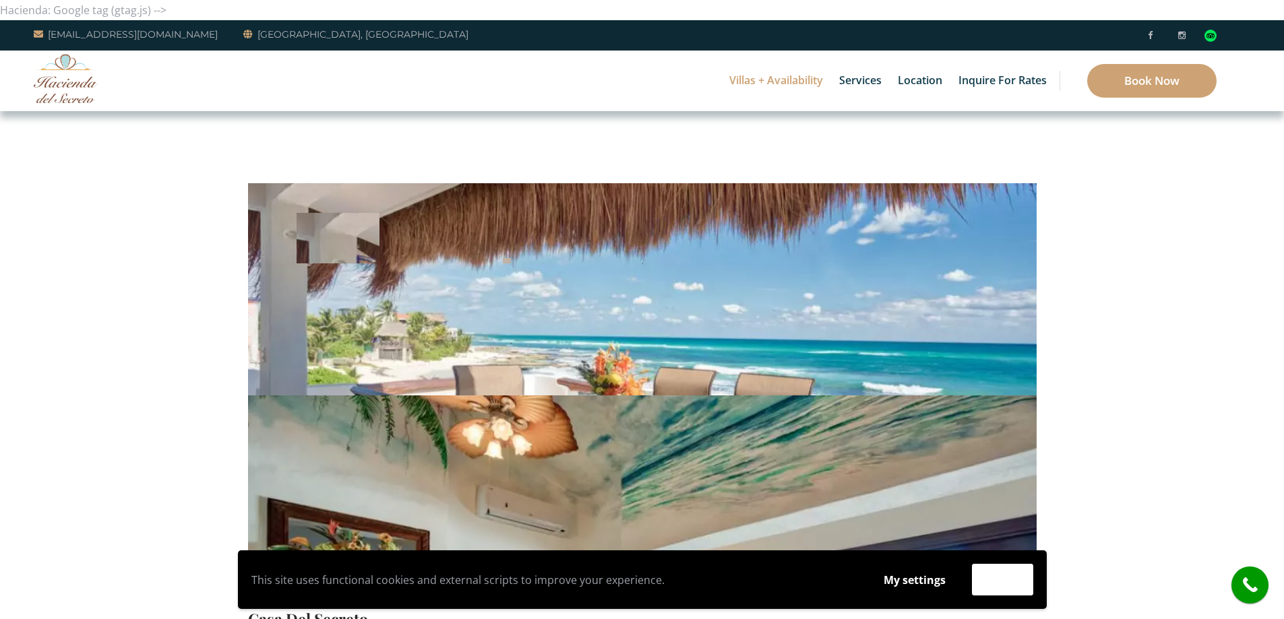
click at [73, 77] on img at bounding box center [66, 78] width 64 height 49
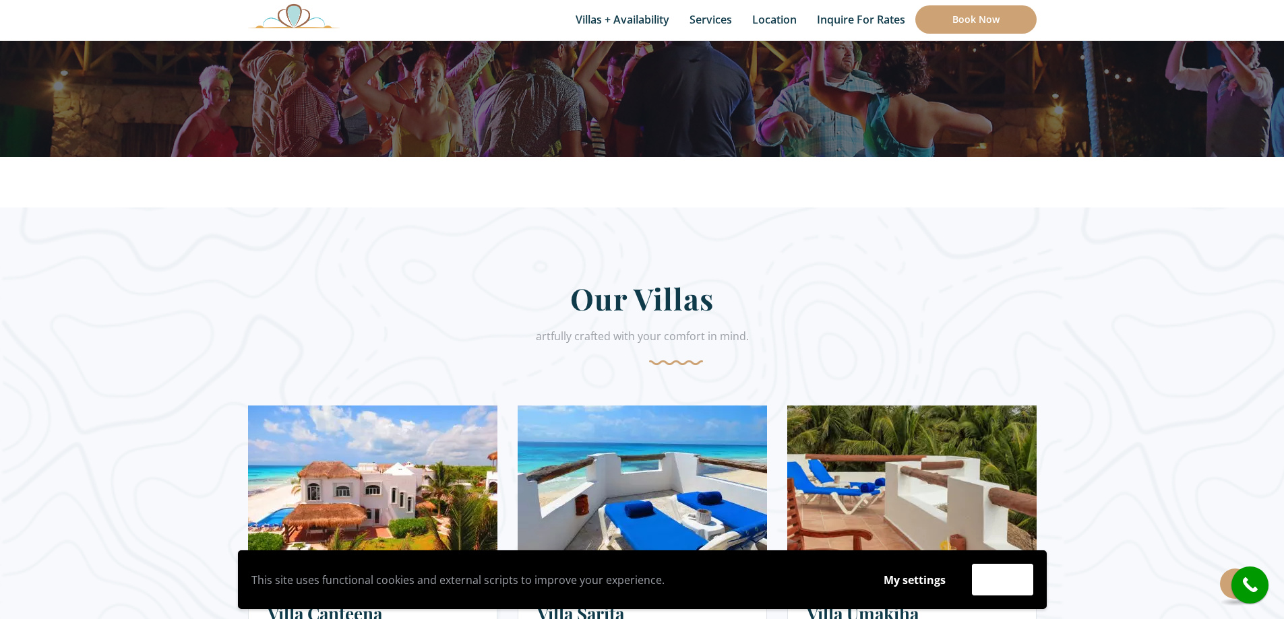
scroll to position [944, 0]
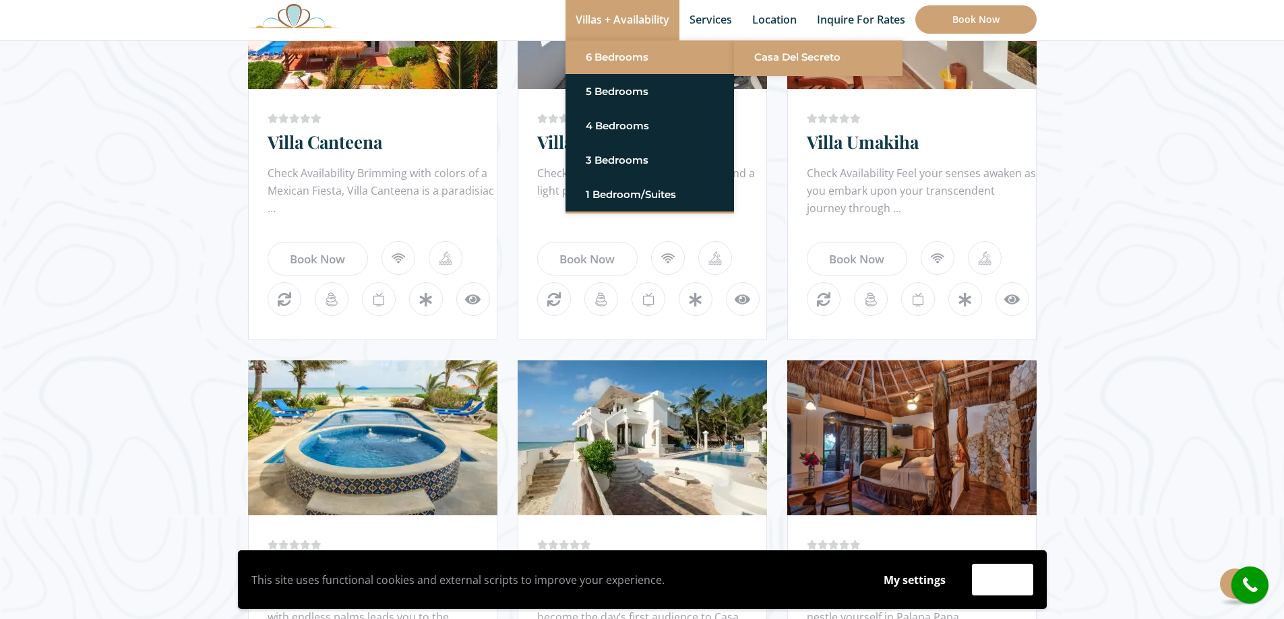
click at [781, 59] on link "Casa del Secreto" at bounding box center [818, 57] width 128 height 24
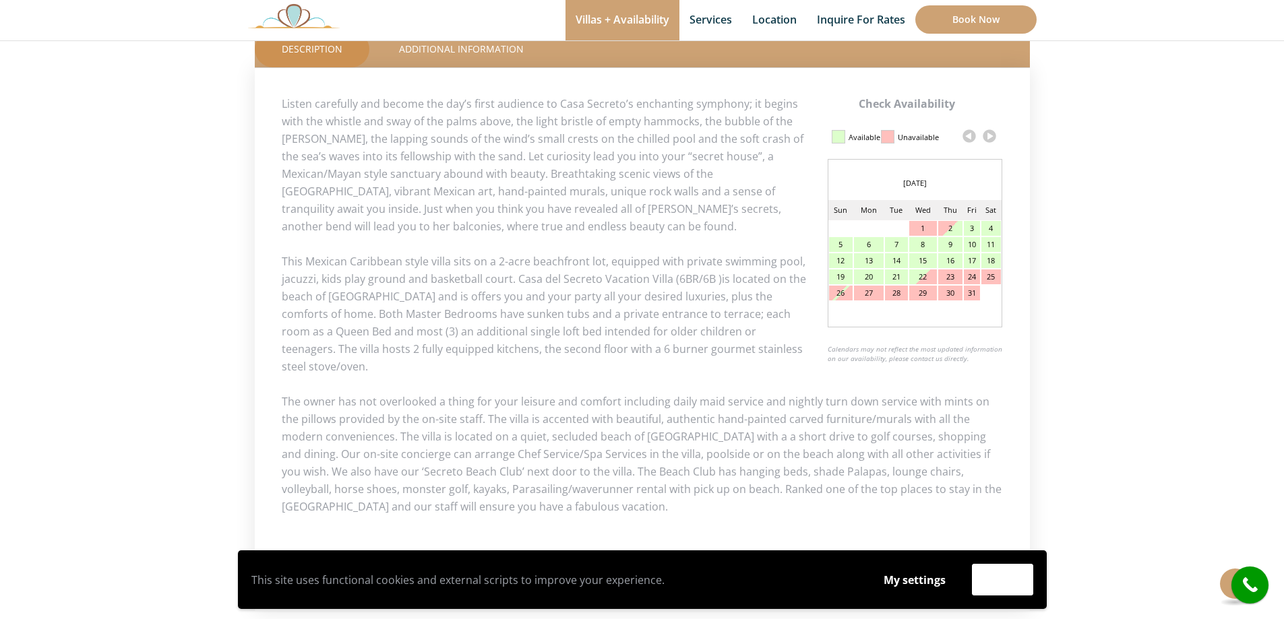
scroll to position [627, 0]
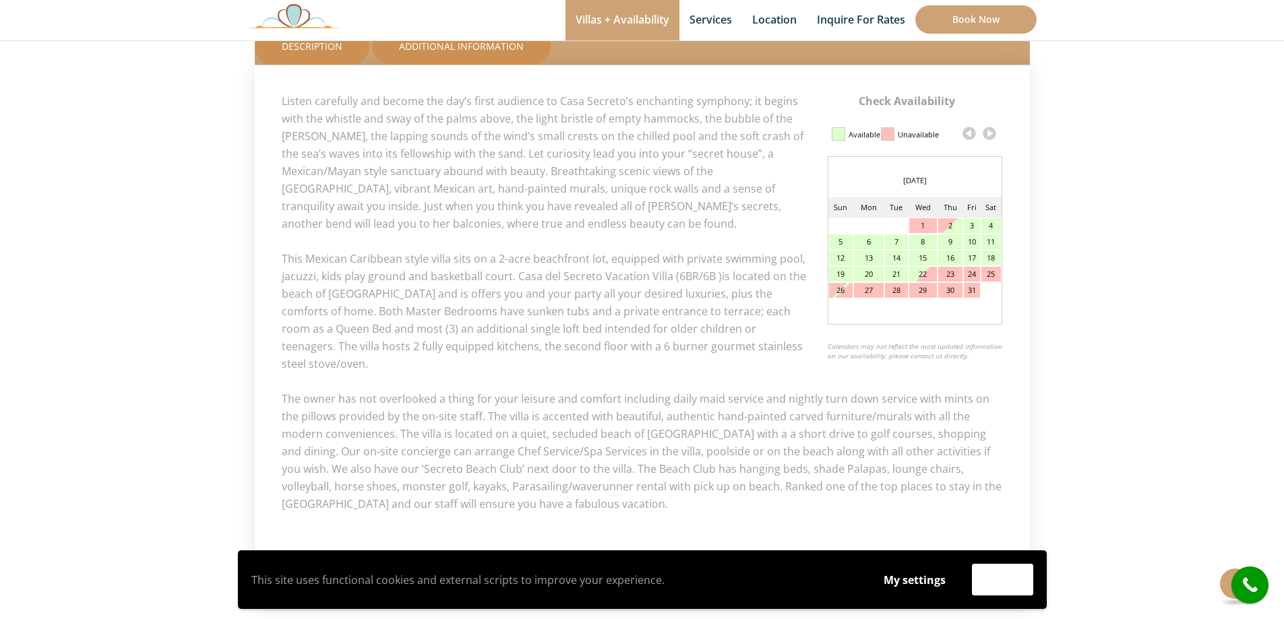
click at [427, 49] on link "Additional Information" at bounding box center [461, 46] width 179 height 36
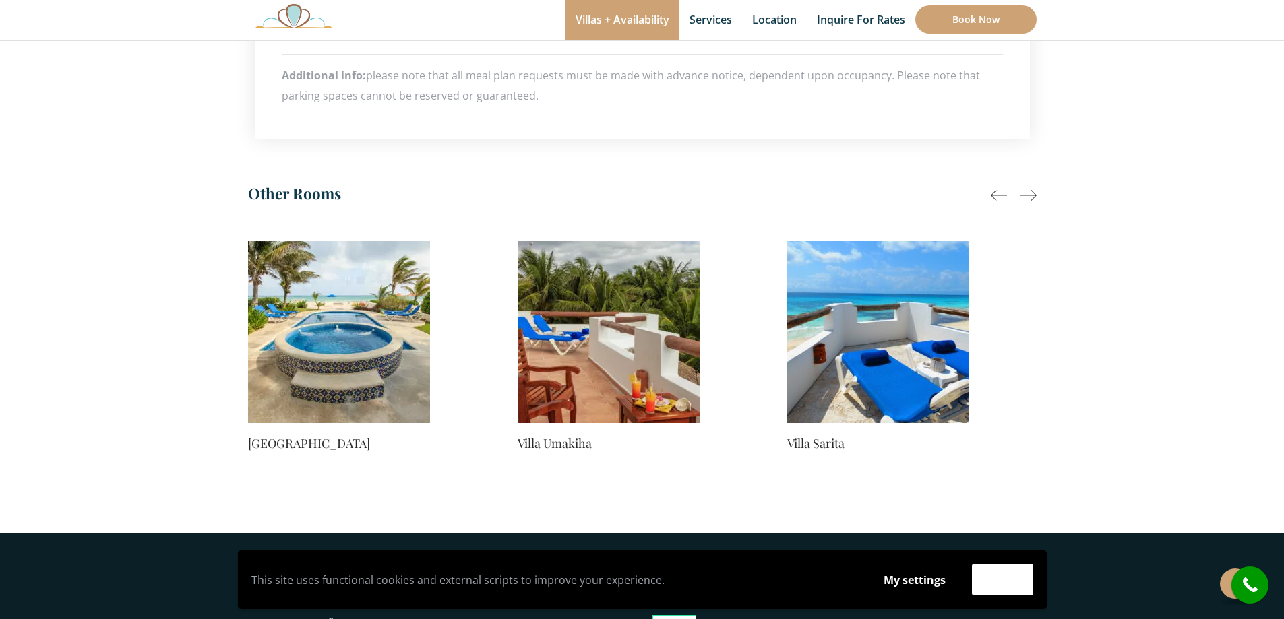
scroll to position [1031, 0]
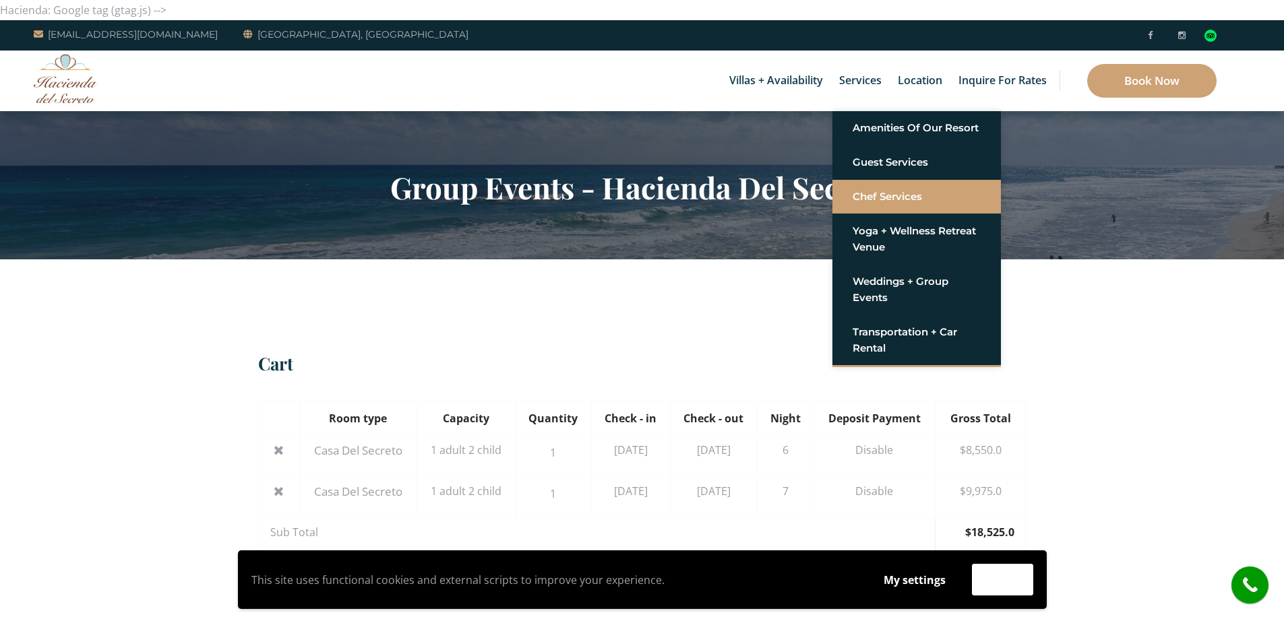
click at [905, 188] on link "Chef Services" at bounding box center [917, 197] width 128 height 24
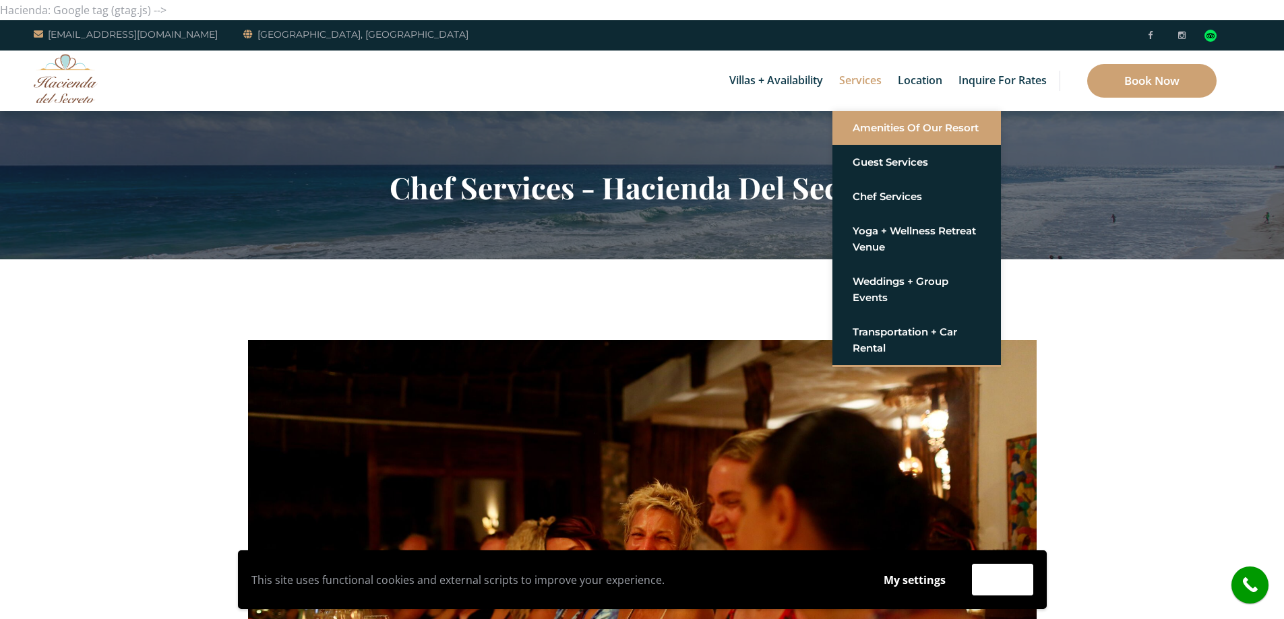
click at [895, 129] on link "Amenities of Our Resort" at bounding box center [917, 128] width 128 height 24
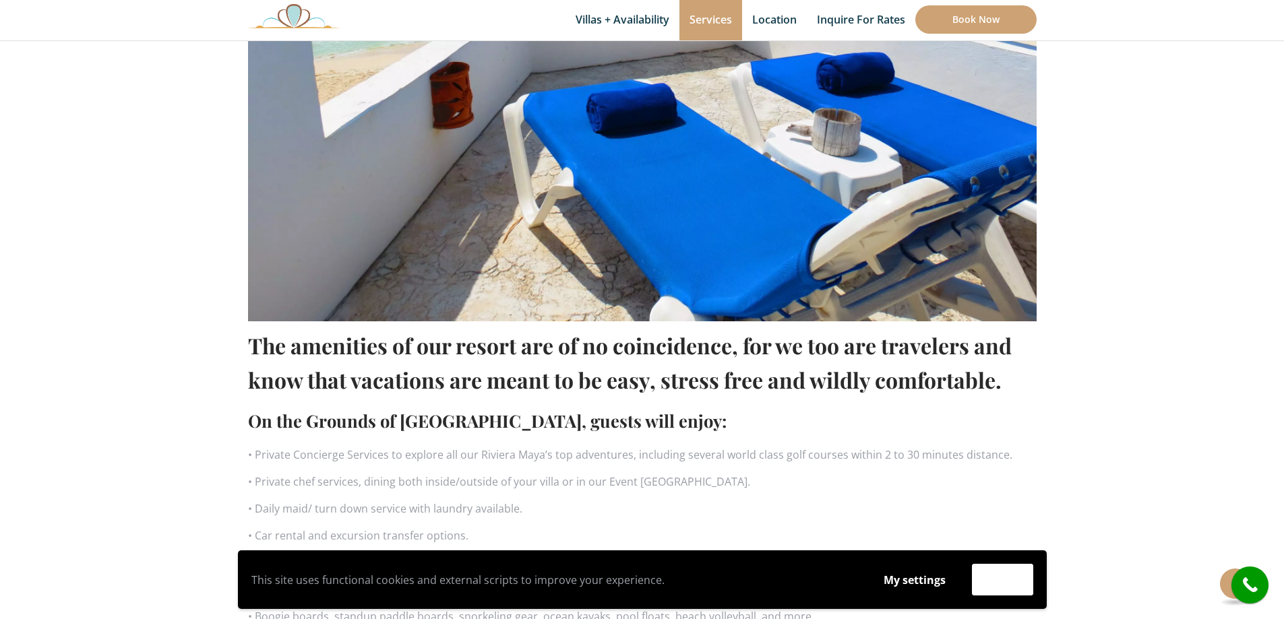
scroll to position [876, 0]
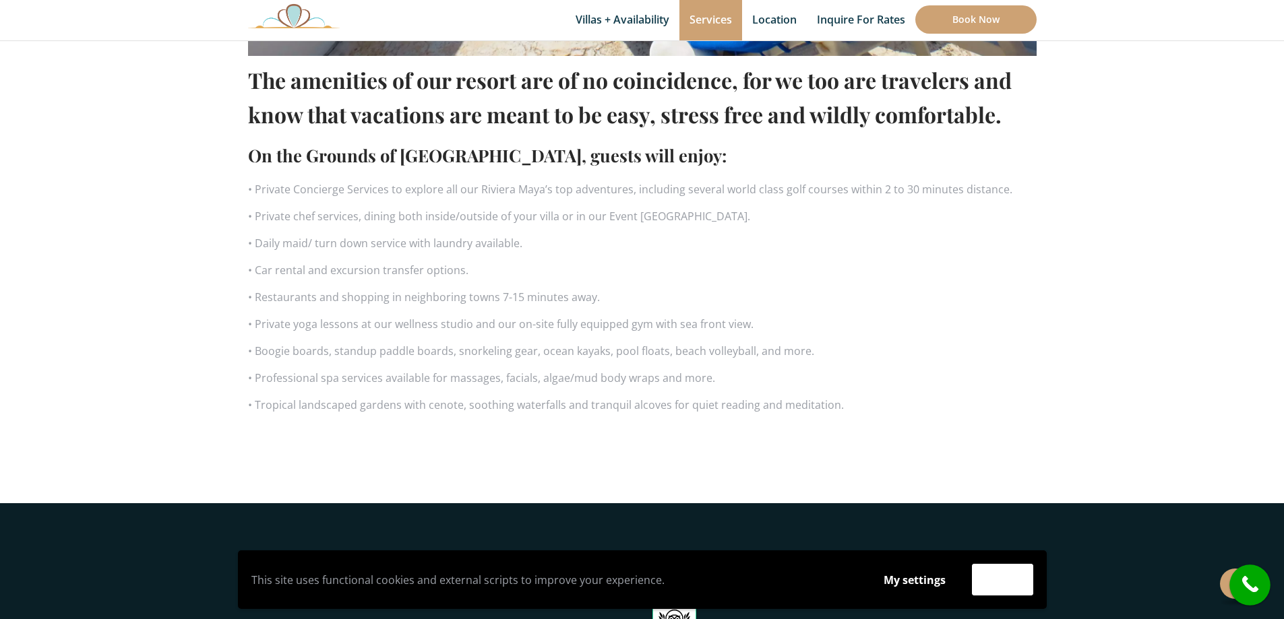
click at [1249, 573] on icon "call" at bounding box center [1251, 586] width 34 height 34
click at [1244, 586] on icon "call" at bounding box center [1251, 586] width 34 height 34
click at [1251, 591] on icon "call" at bounding box center [1251, 586] width 34 height 34
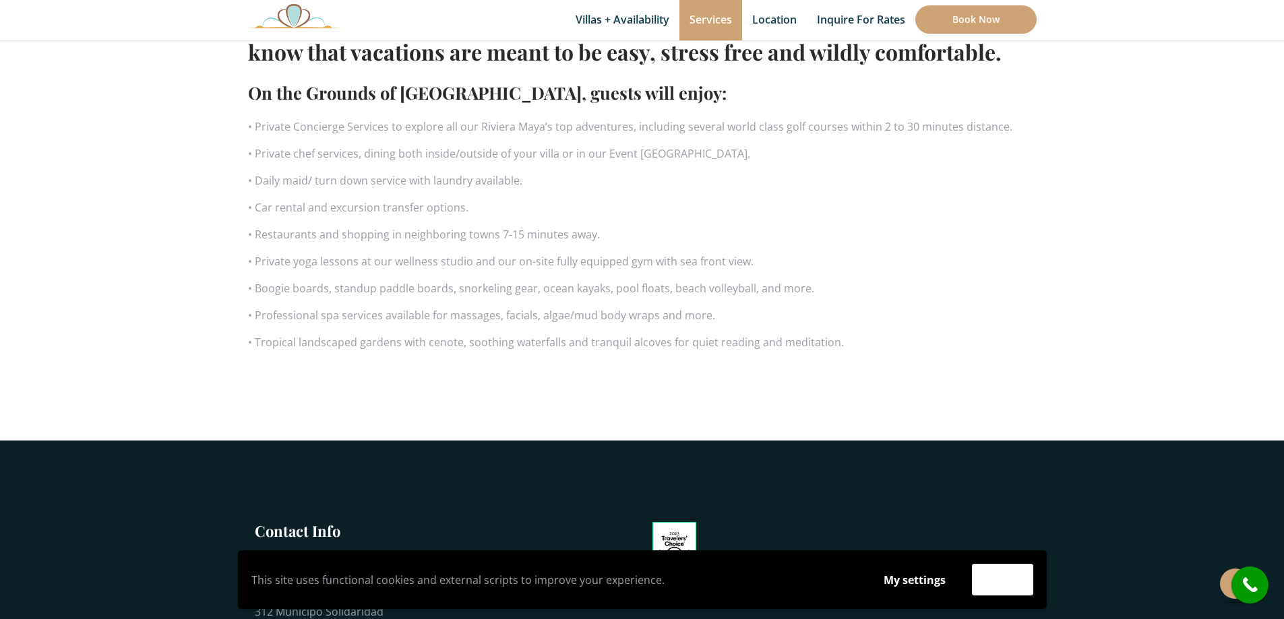
scroll to position [1079, 0]
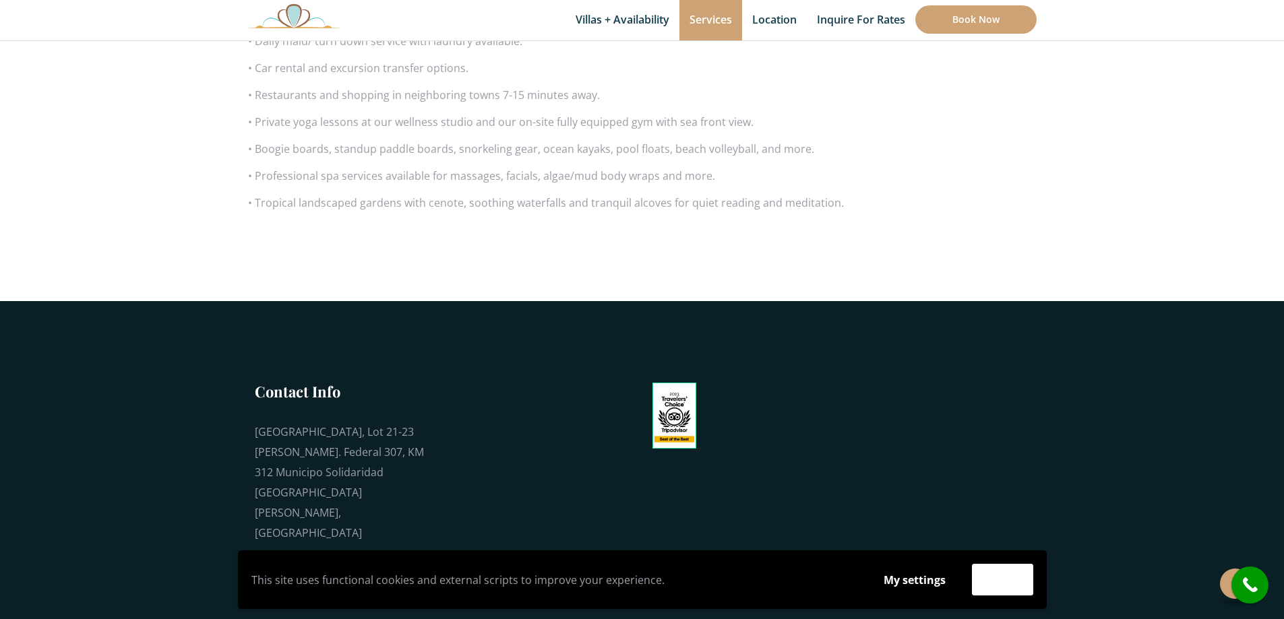
click at [1225, 581] on div "This site uses functional cookies and external scripts to improve your experien…" at bounding box center [642, 580] width 1264 height 59
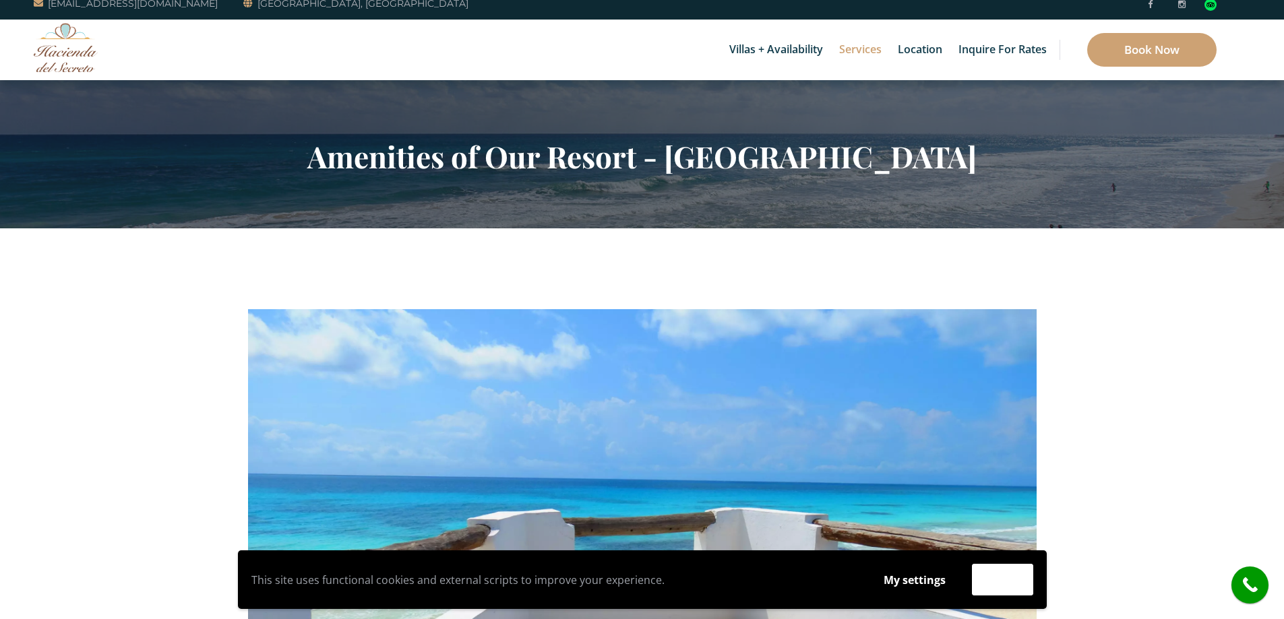
scroll to position [0, 0]
